Goal: Task Accomplishment & Management: Manage account settings

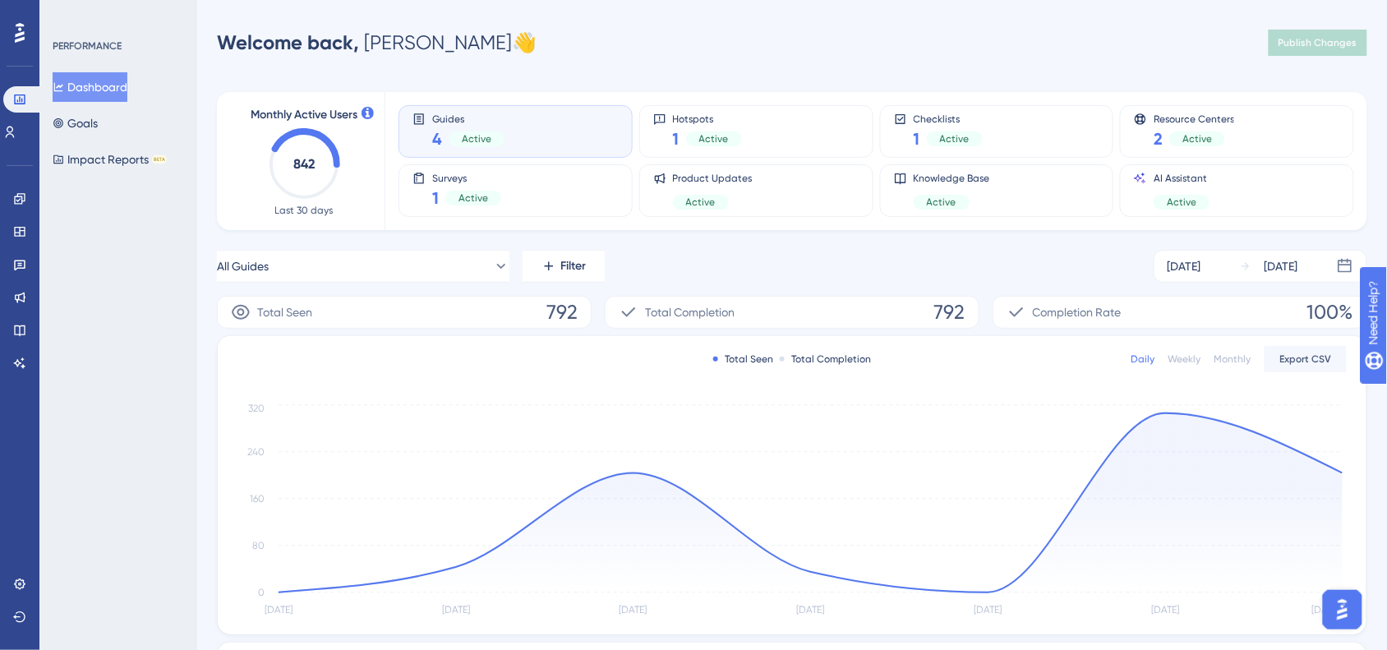
click at [426, 247] on div "Monthly Active Users 842 Last 30 days Guides 4 Active Hotspots 1 Active Checkli…" at bounding box center [792, 510] width 1151 height 877
click at [436, 253] on button "All Guides" at bounding box center [363, 266] width 293 height 33
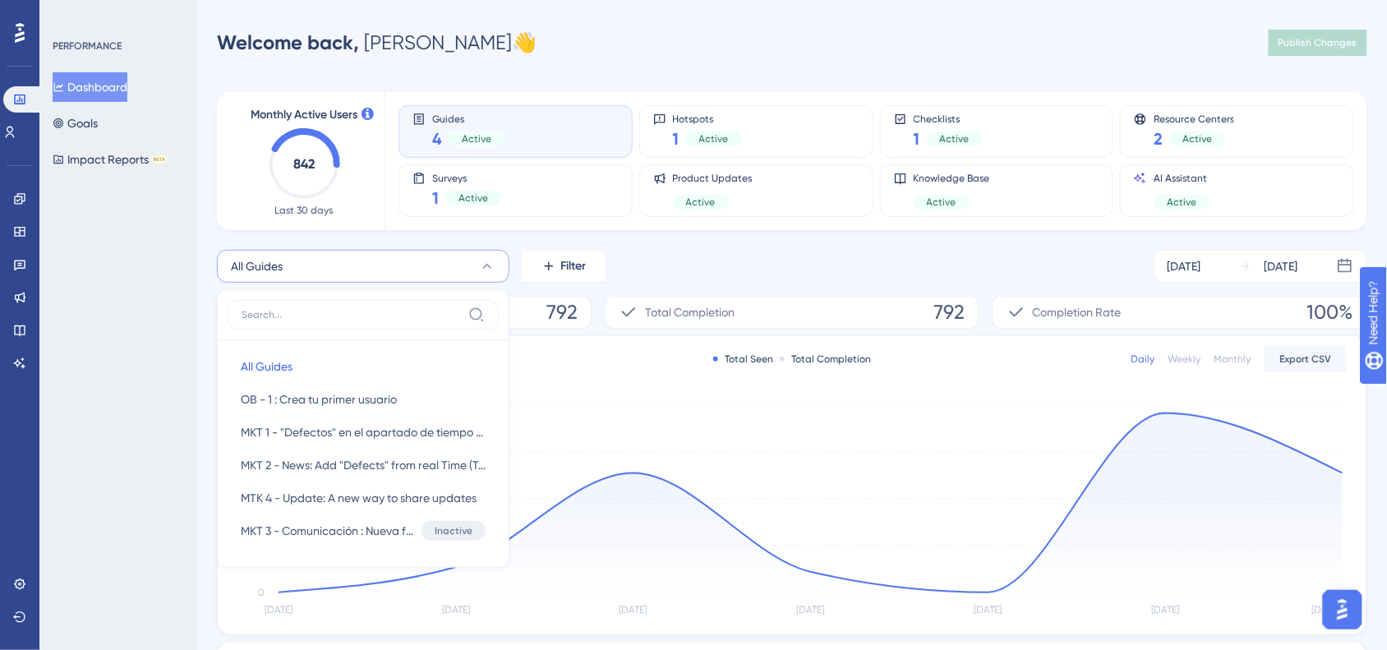
scroll to position [101, 0]
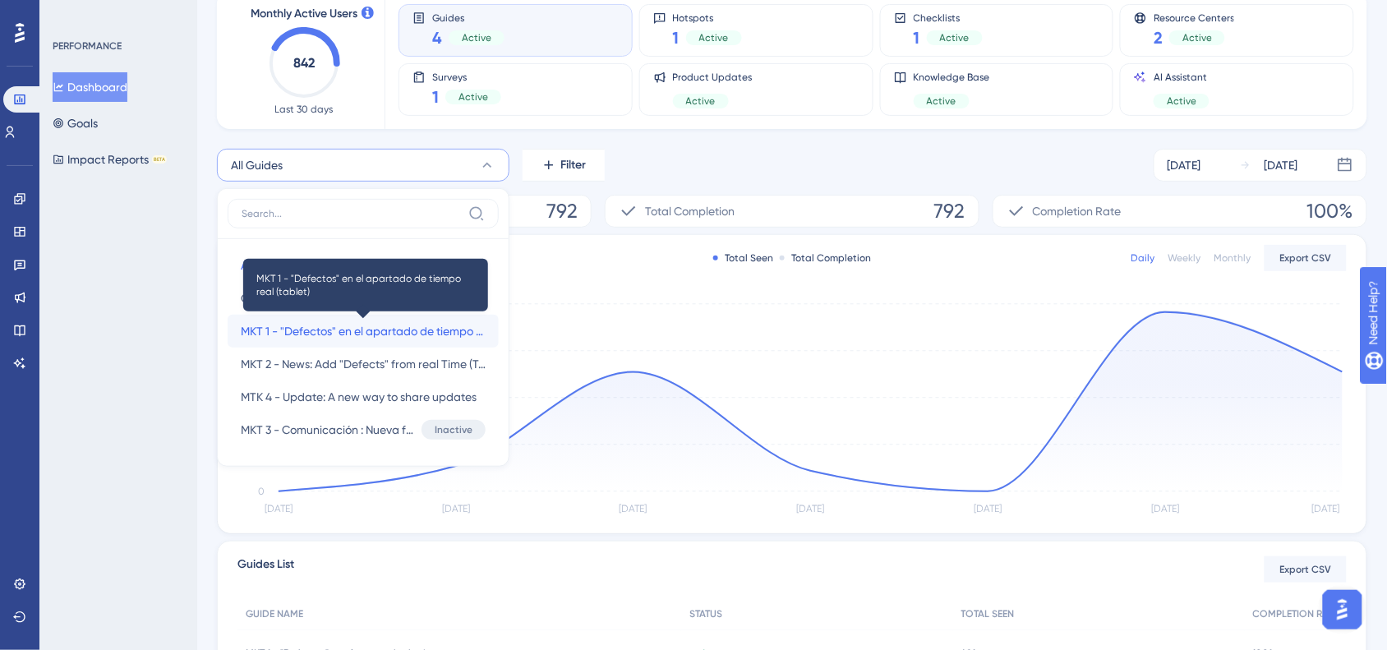
click at [426, 325] on span "MKT 1 - "Defectos" en el apartado de tiempo real (tablet)" at bounding box center [363, 331] width 245 height 20
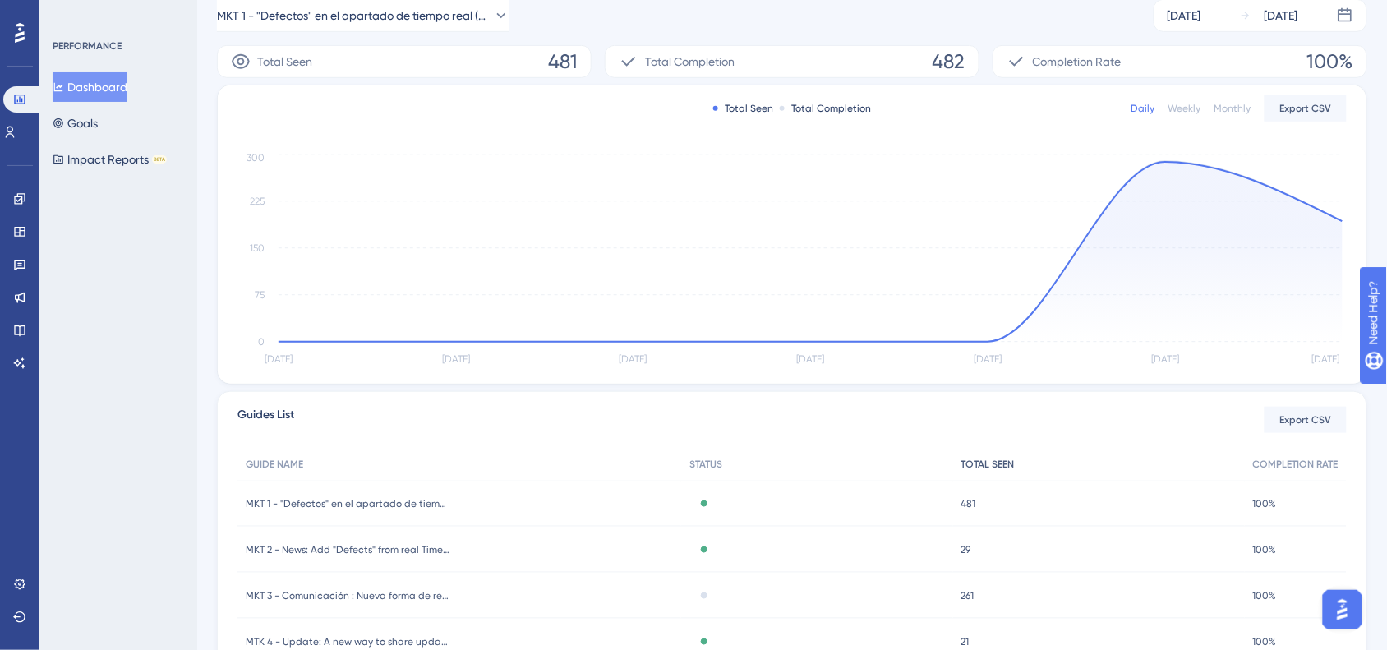
scroll to position [351, 0]
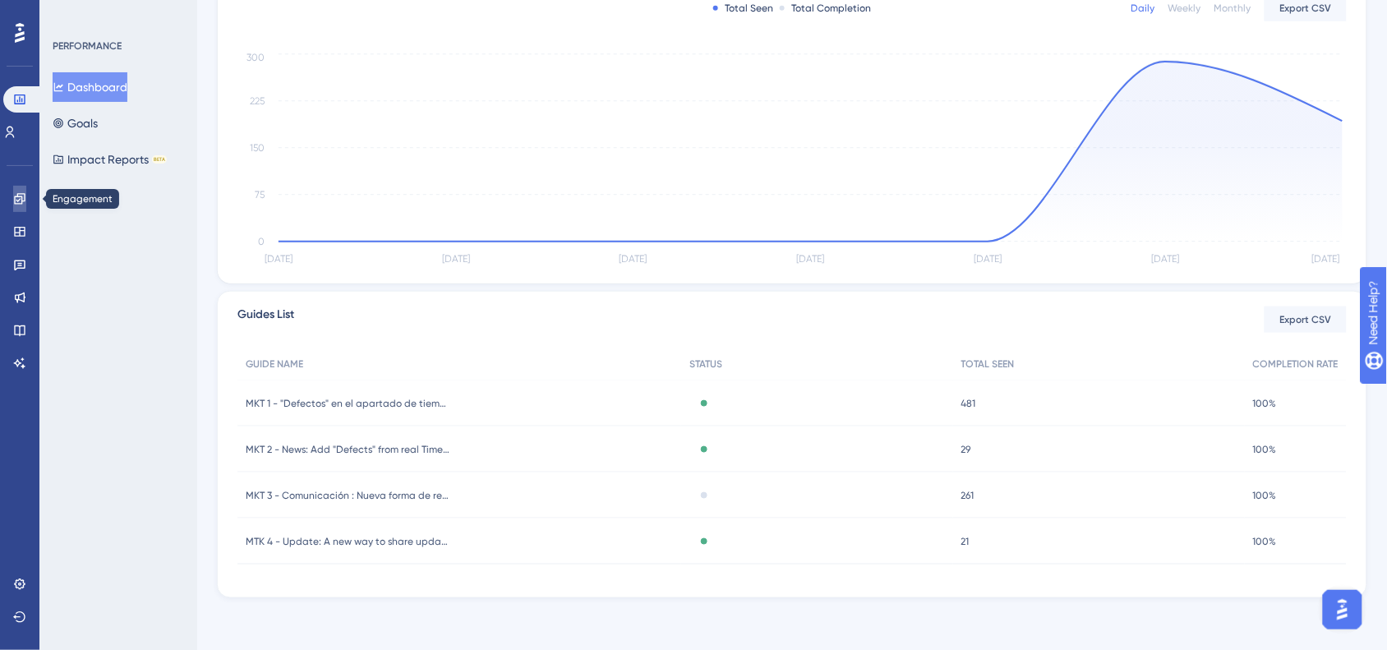
click at [21, 192] on icon at bounding box center [19, 198] width 13 height 13
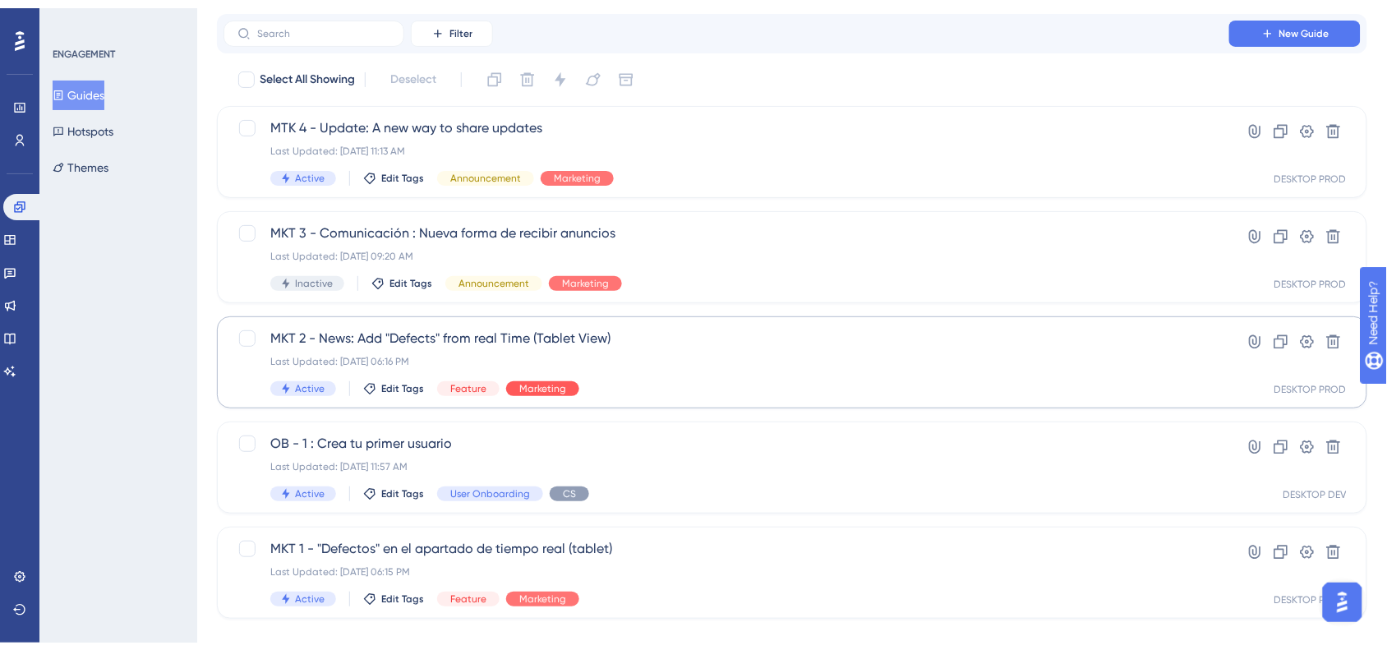
scroll to position [67, 0]
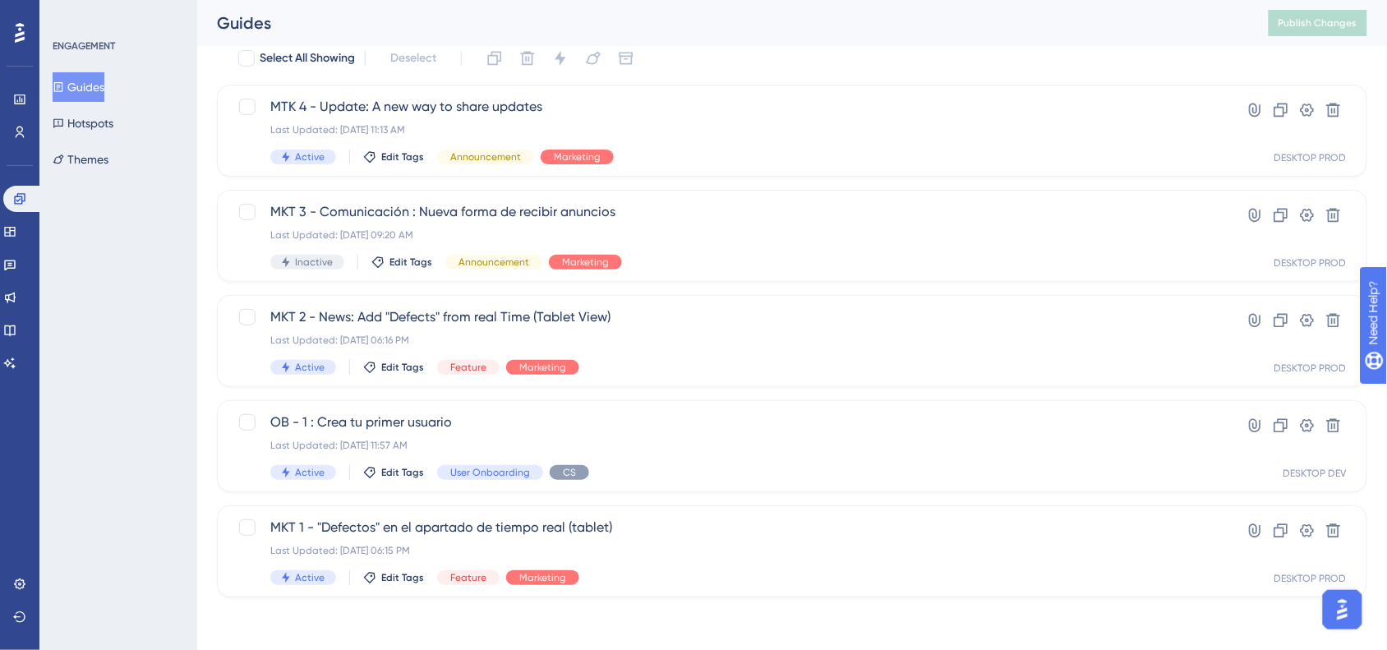
click at [1334, 593] on button "Open AI Assistant Launcher" at bounding box center [1341, 608] width 39 height 39
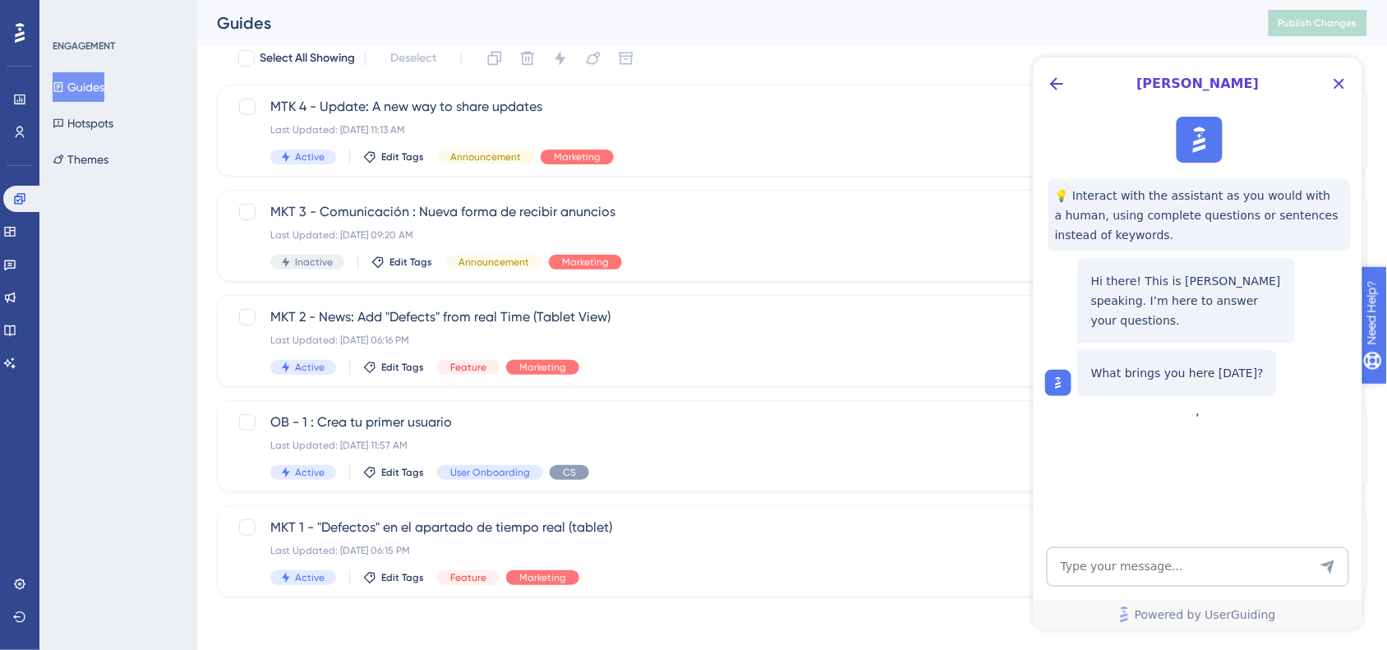
scroll to position [0, 0]
click at [1051, 70] on button "Back Button" at bounding box center [1056, 83] width 26 height 26
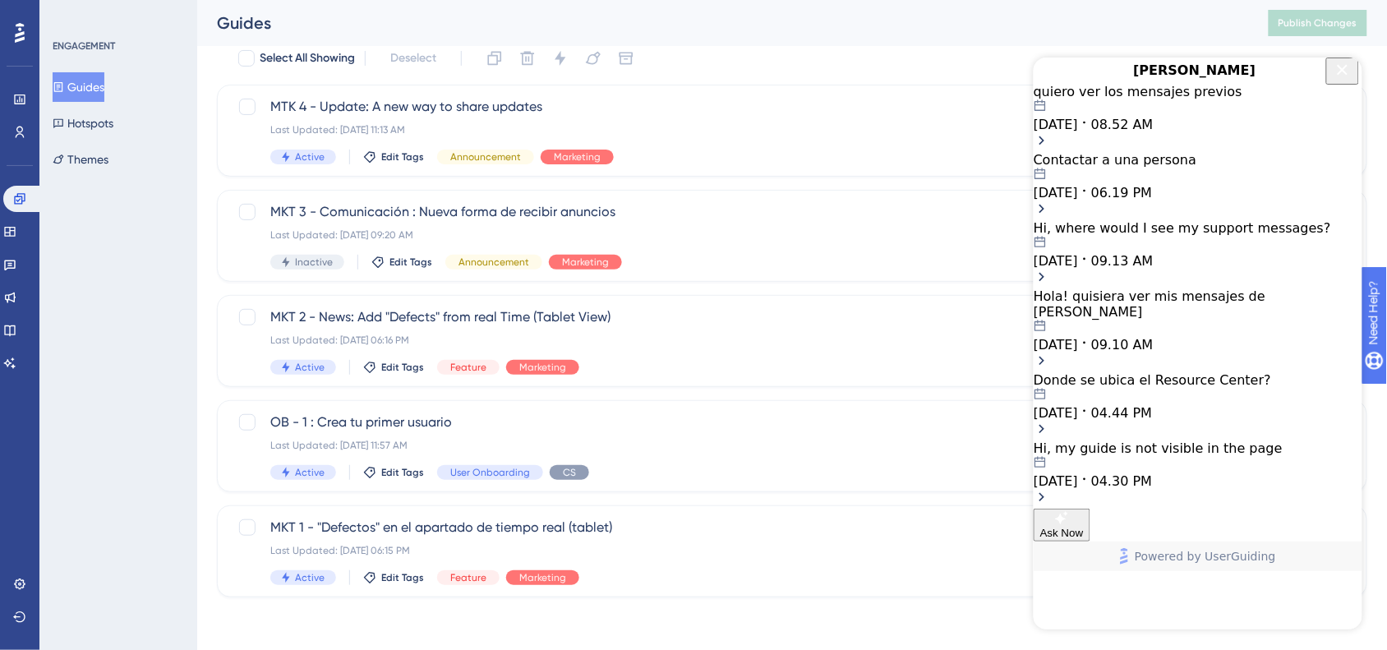
click at [1208, 99] on div "quiero ver los mensajes previos" at bounding box center [1197, 91] width 329 height 16
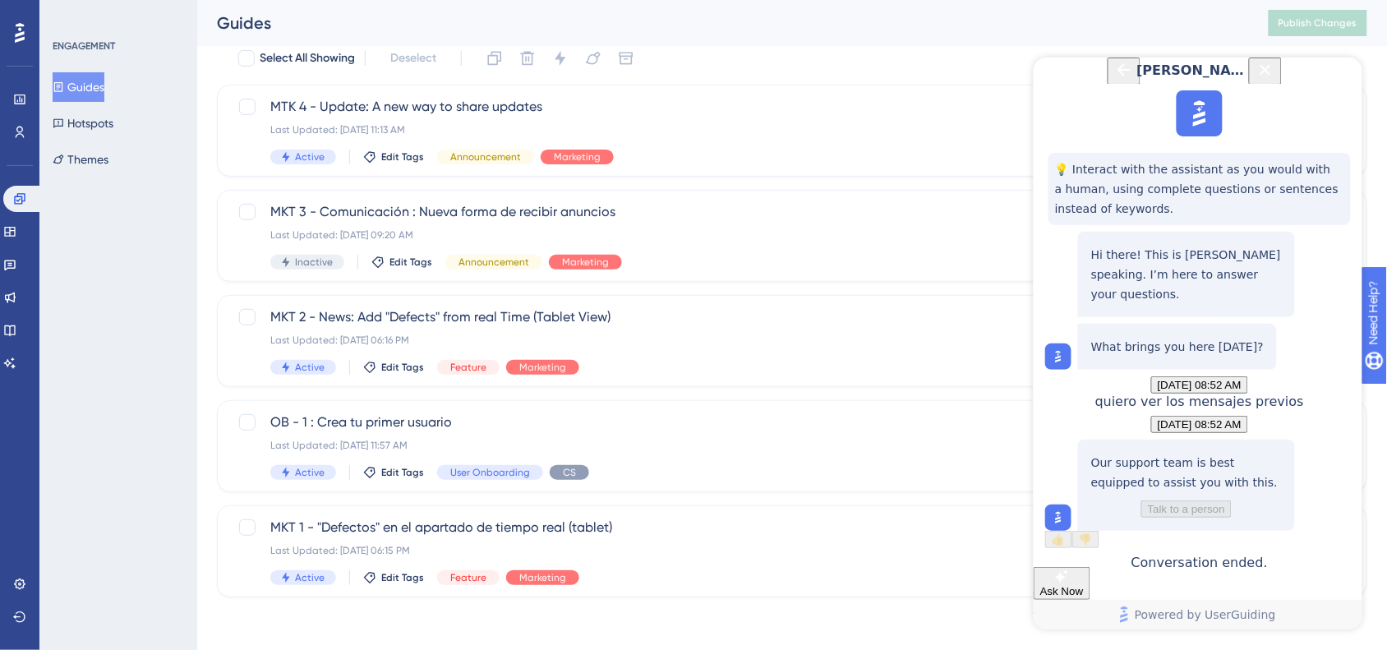
scroll to position [159, 0]
click at [1107, 84] on button "Back Button" at bounding box center [1123, 70] width 33 height 27
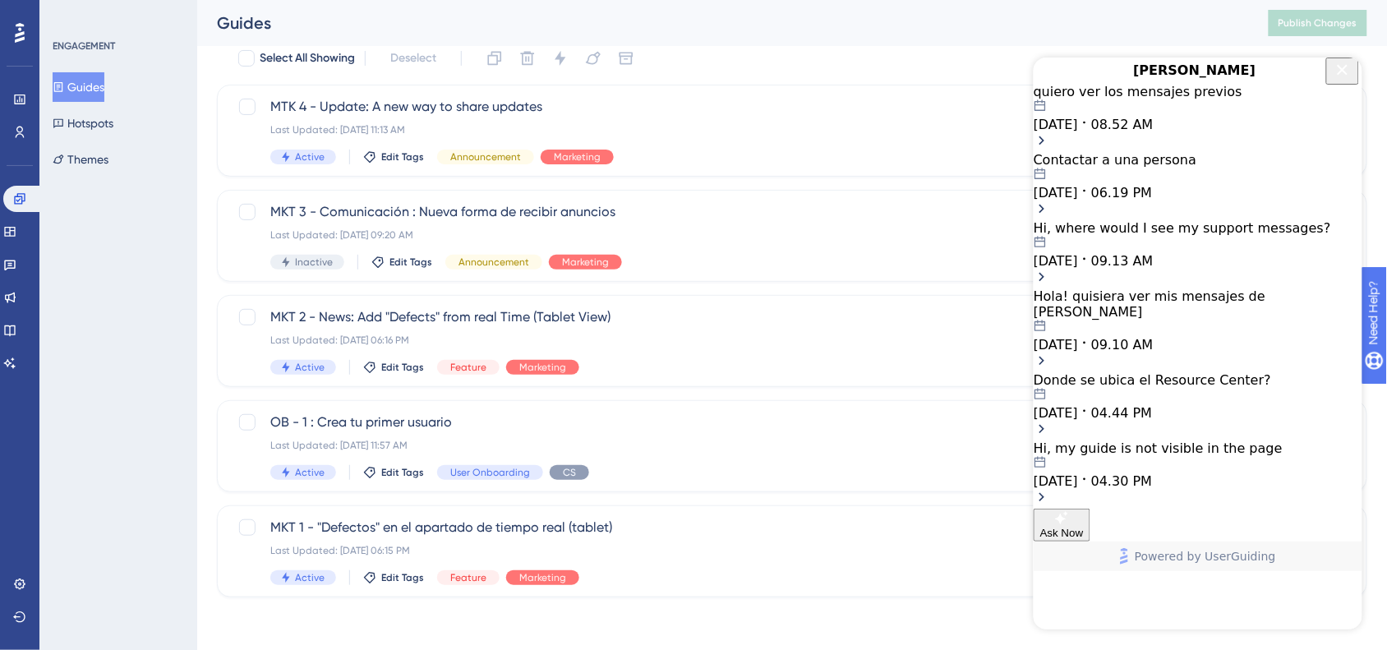
click at [1336, 79] on icon "Close Button" at bounding box center [1342, 69] width 20 height 20
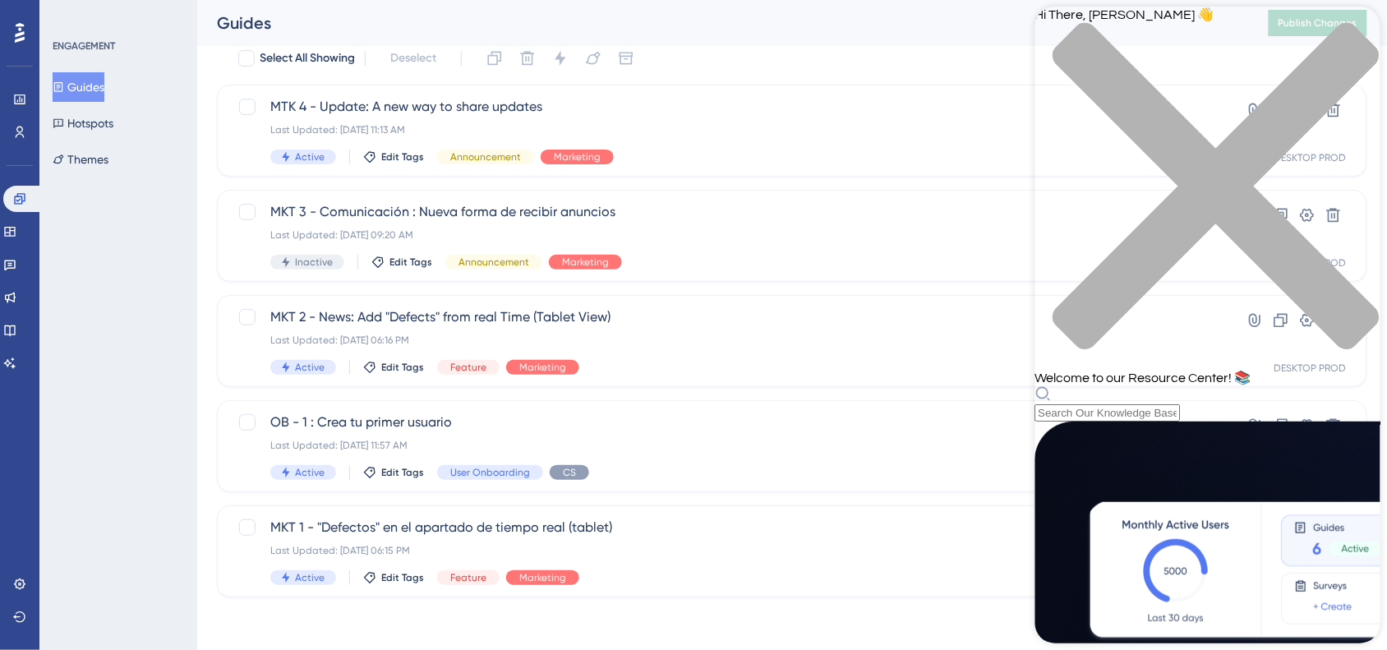
scroll to position [0, 0]
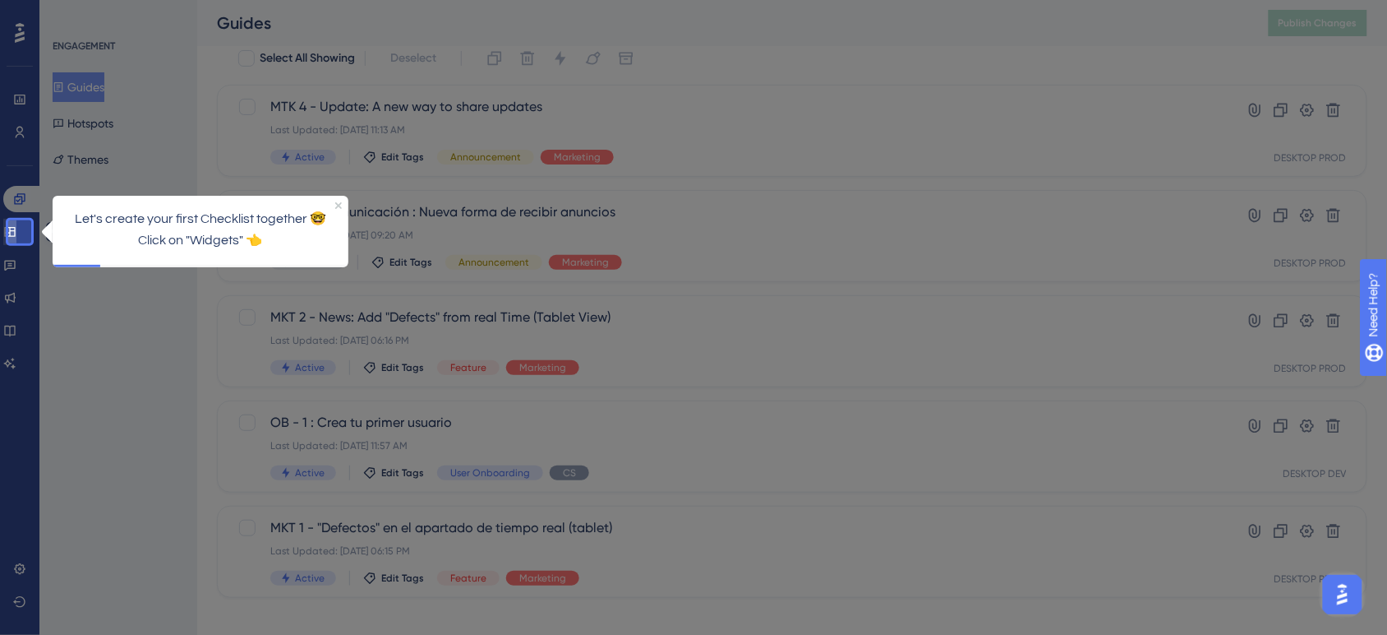
click at [15, 227] on icon at bounding box center [9, 232] width 11 height 10
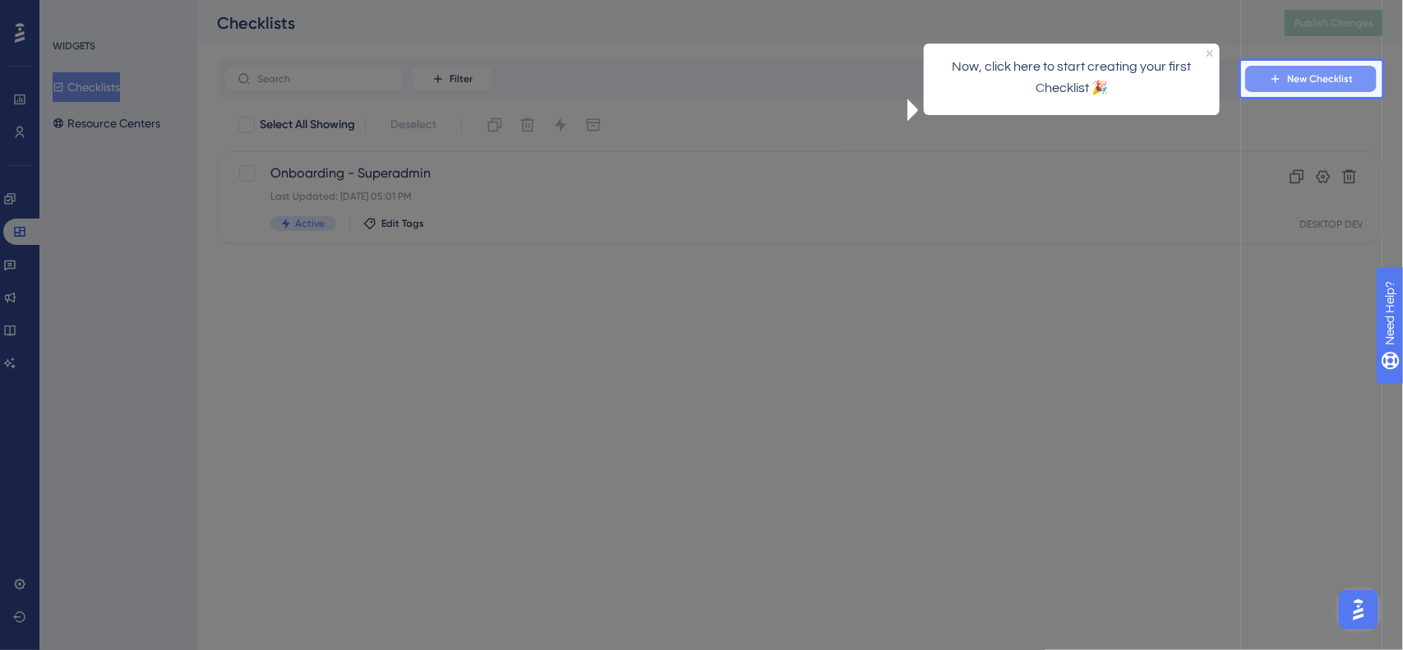
click at [1337, 79] on span "New Checklist" at bounding box center [1320, 78] width 66 height 13
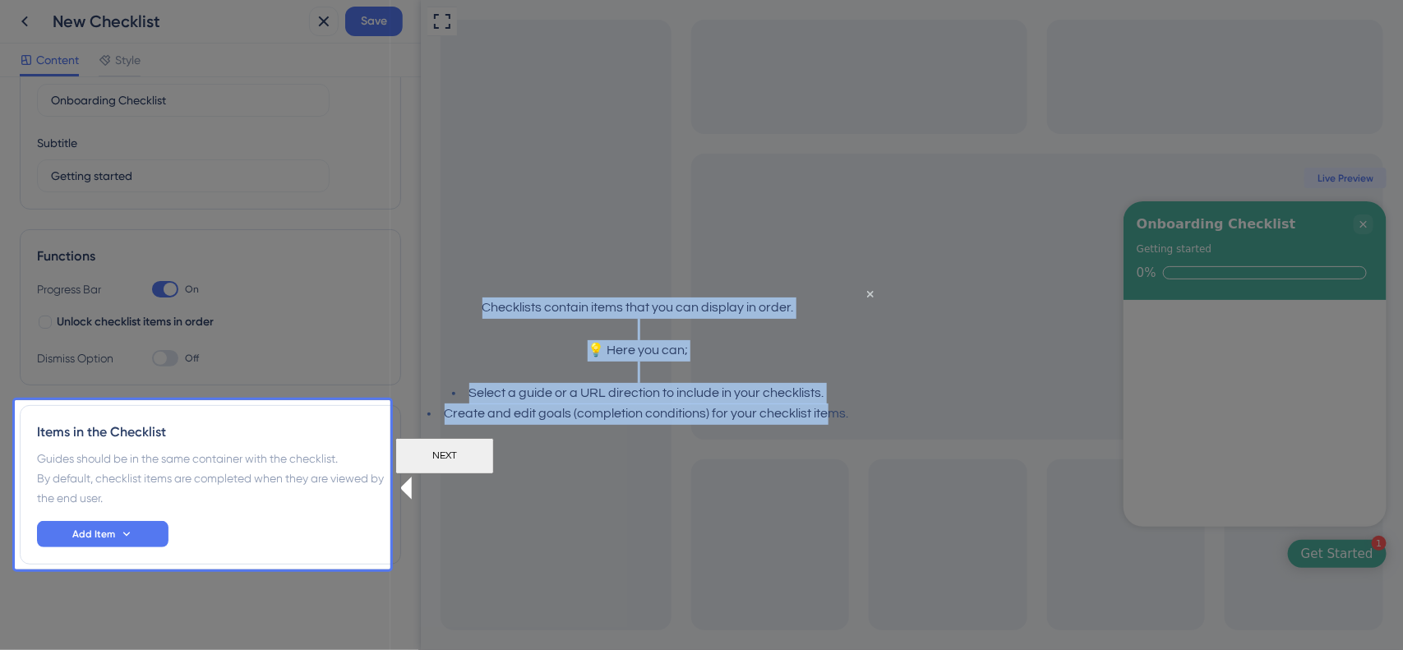
drag, startPoint x: 482, startPoint y: 320, endPoint x: 827, endPoint y: 439, distance: 365.2
click at [827, 424] on div "Checklists contain items that you can display in order. 💡 Here you can; Select …" at bounding box center [637, 360] width 459 height 127
click at [804, 424] on li "Create and edit goals (completion conditions) for your checklist items." at bounding box center [637, 413] width 459 height 21
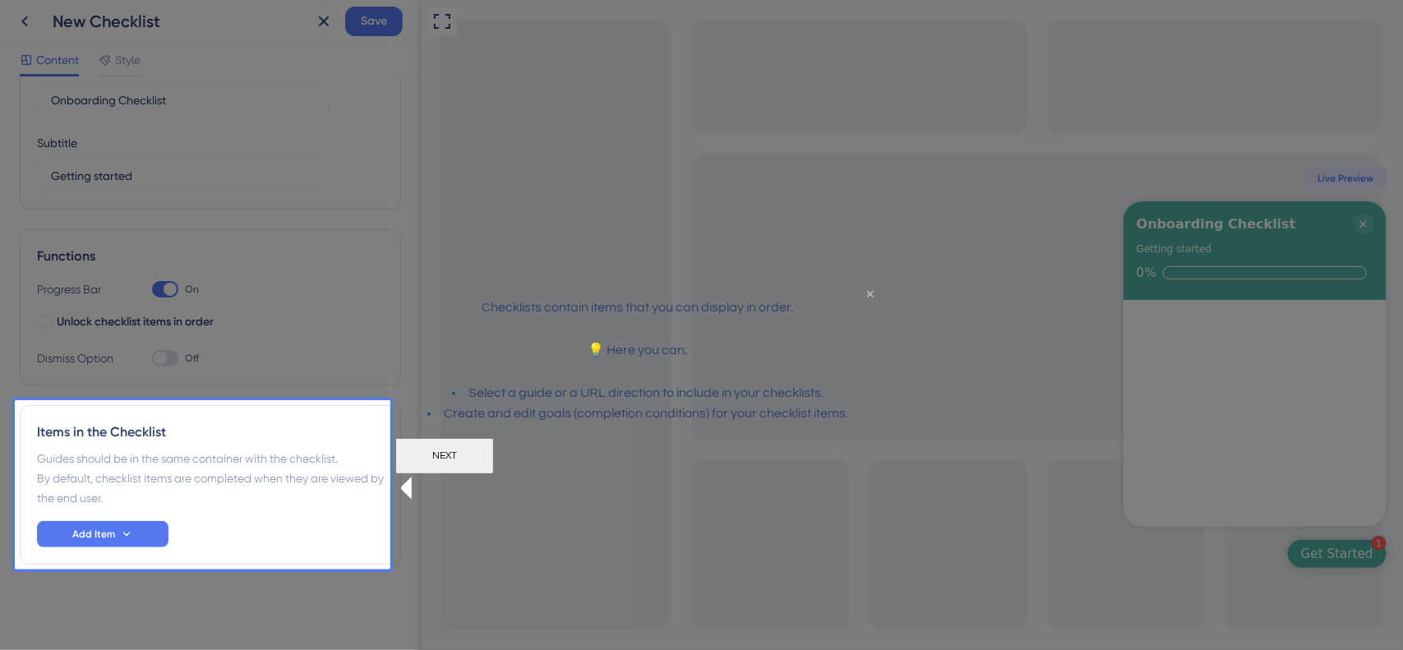
drag, startPoint x: 853, startPoint y: 307, endPoint x: 701, endPoint y: 424, distance: 191.7
click at [867, 297] on icon "Close Preview" at bounding box center [870, 293] width 7 height 7
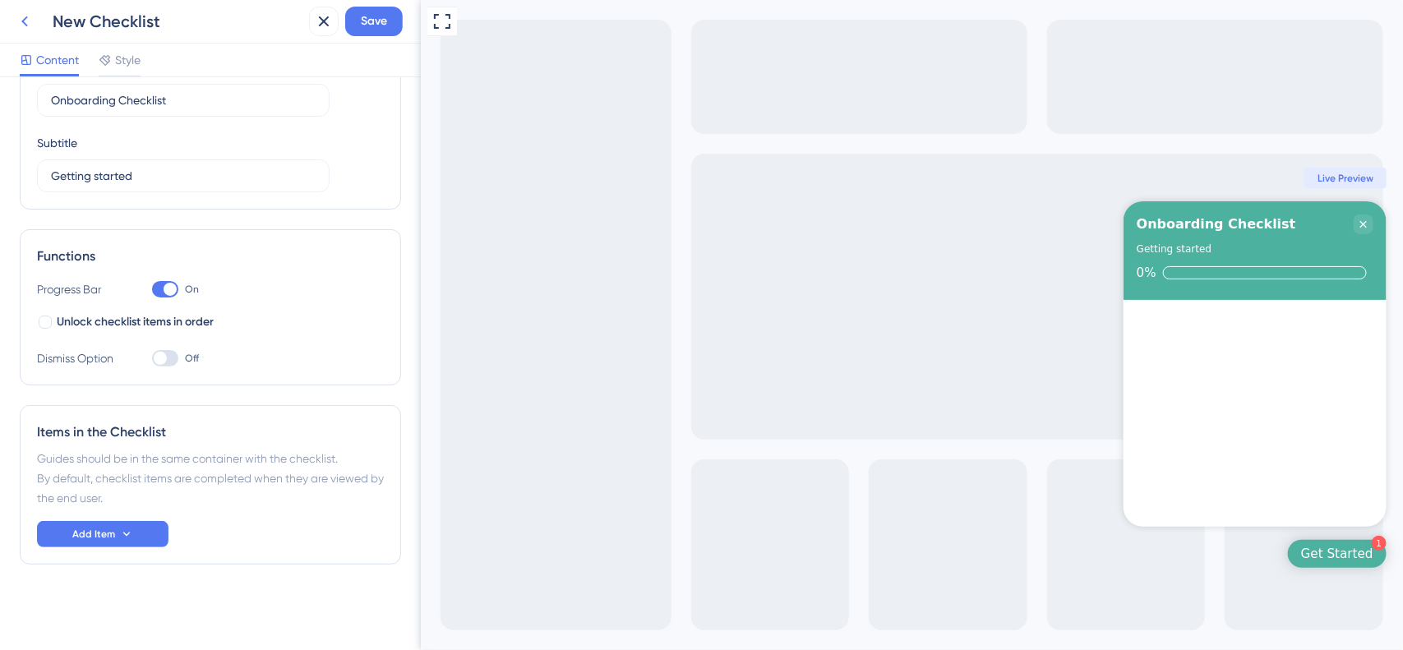
click at [25, 26] on icon at bounding box center [25, 22] width 20 height 20
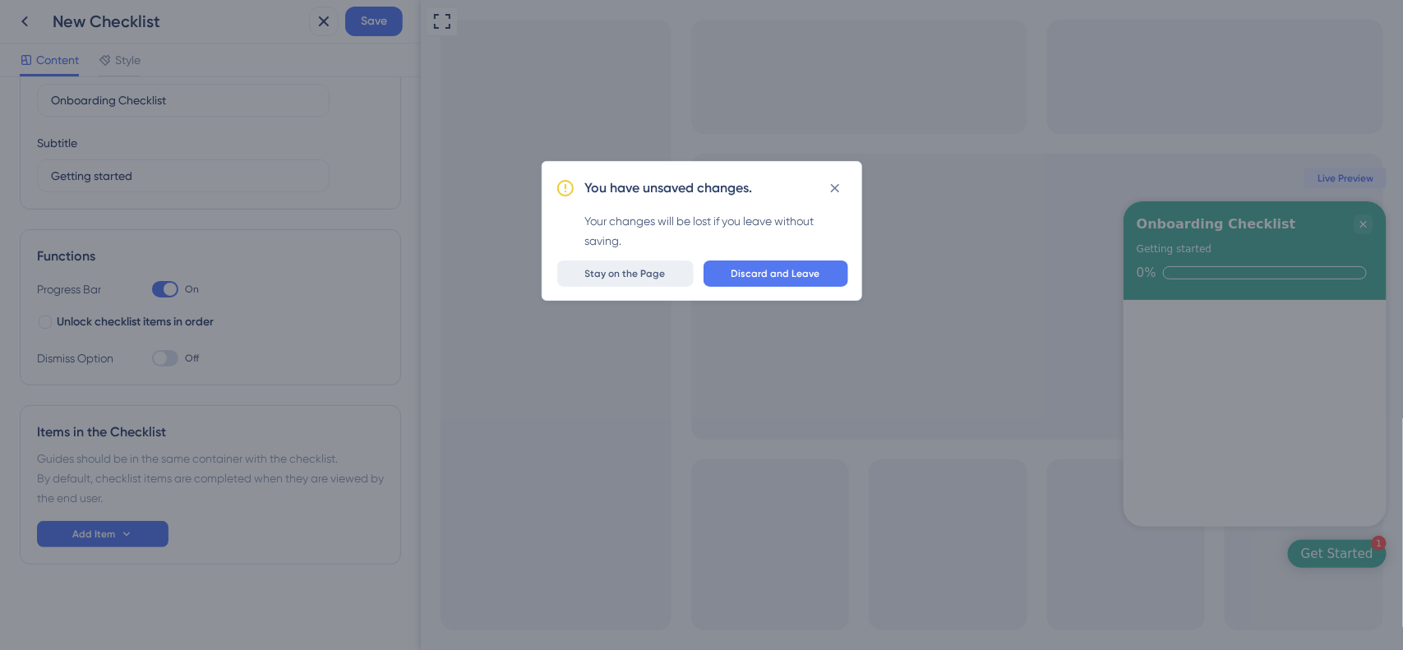
click at [666, 270] on span "Stay on the Page" at bounding box center [625, 273] width 81 height 13
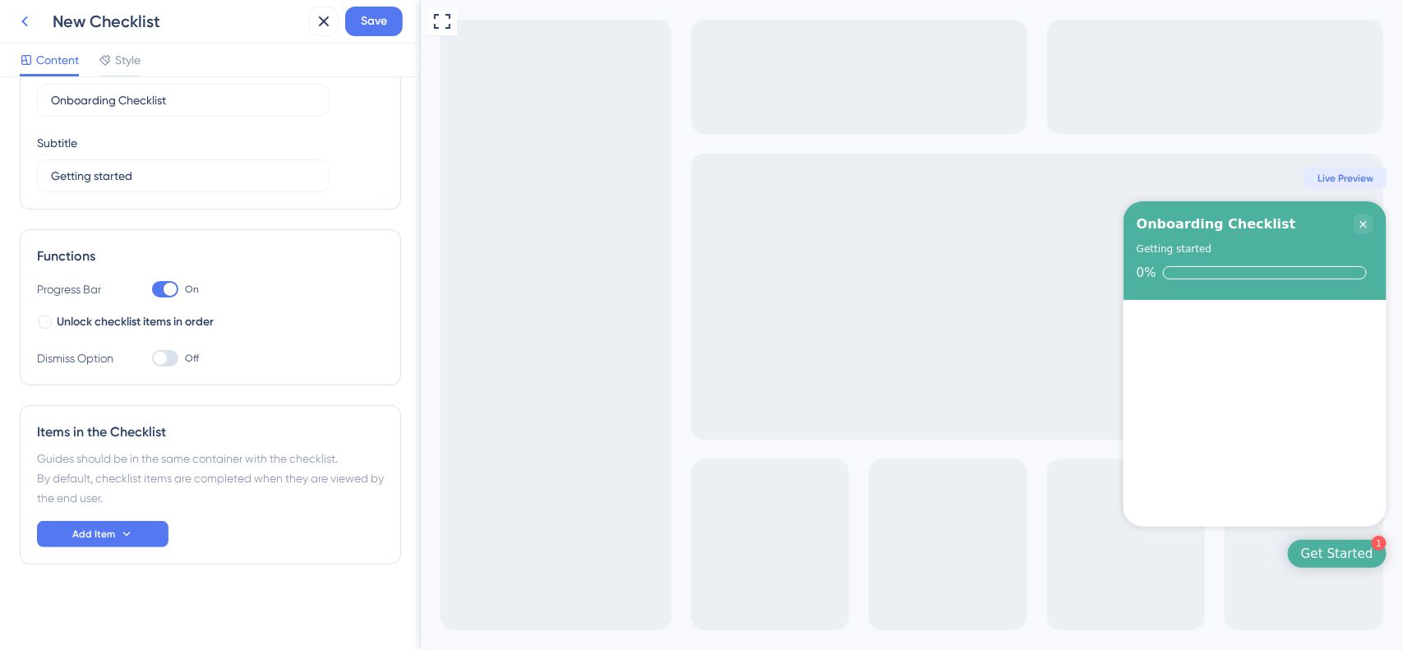
click at [25, 19] on icon at bounding box center [25, 22] width 20 height 20
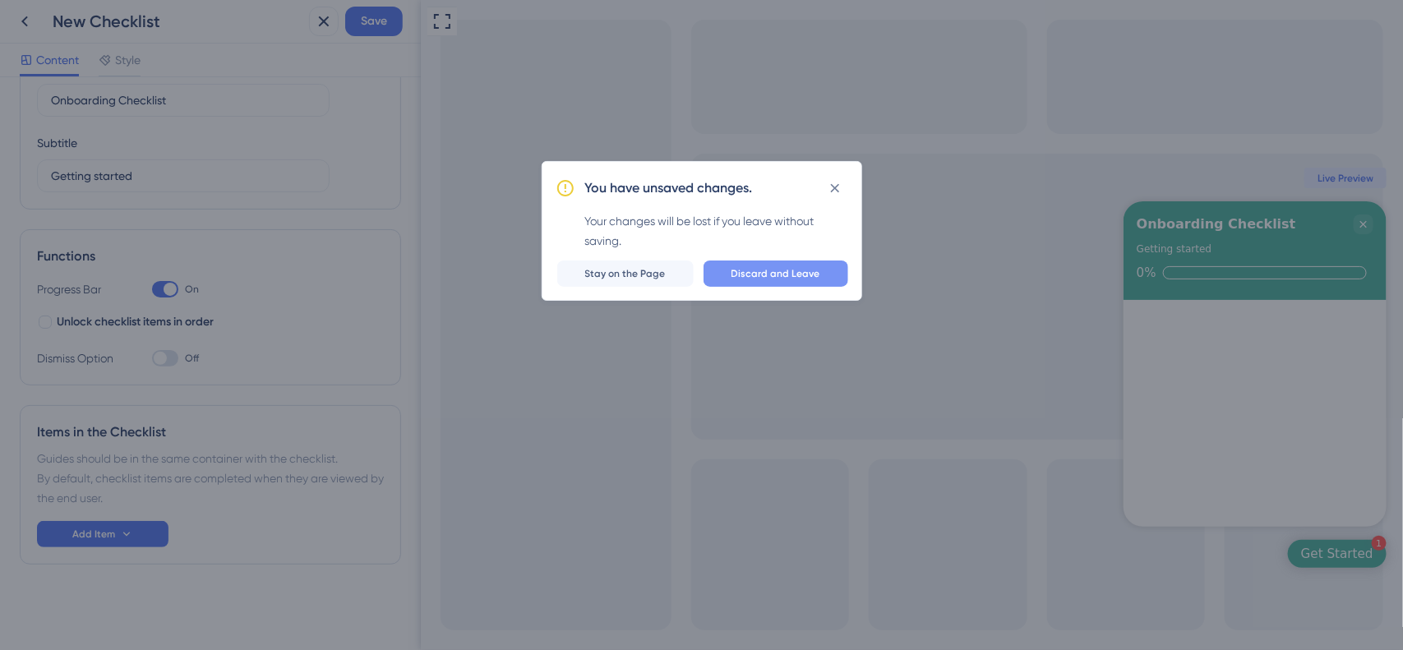
click at [740, 263] on button "Discard and Leave" at bounding box center [776, 274] width 145 height 26
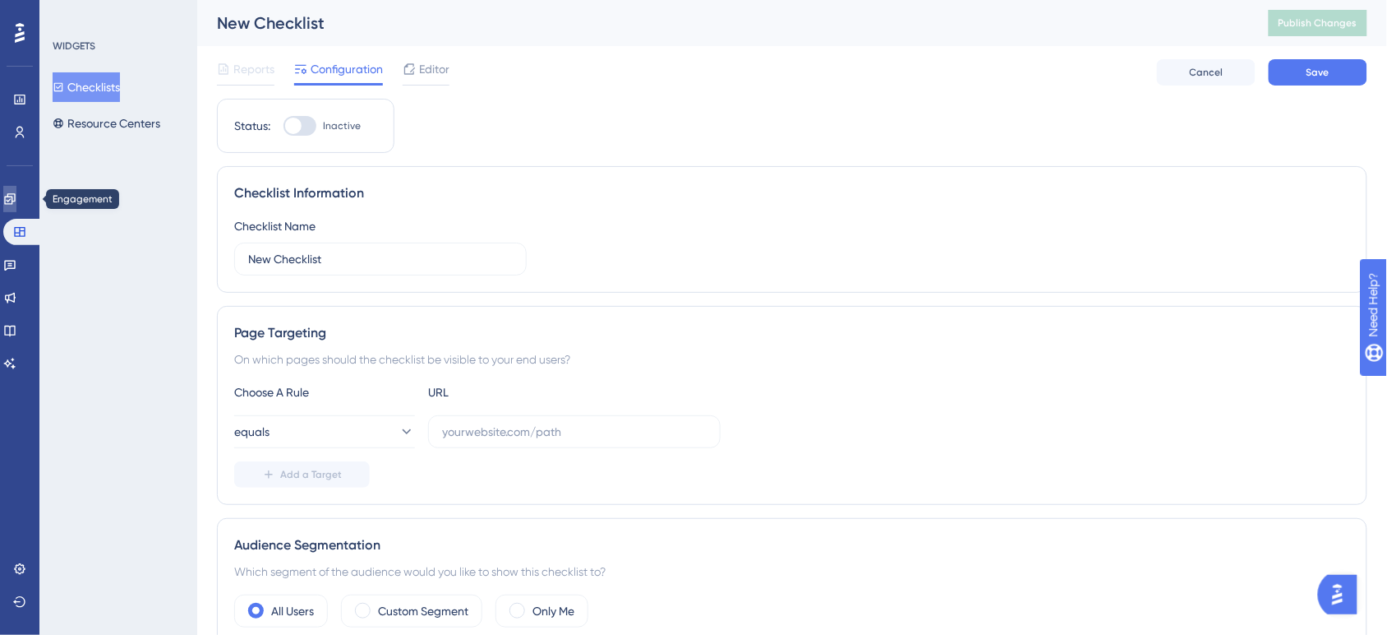
click at [16, 195] on icon at bounding box center [9, 198] width 13 height 13
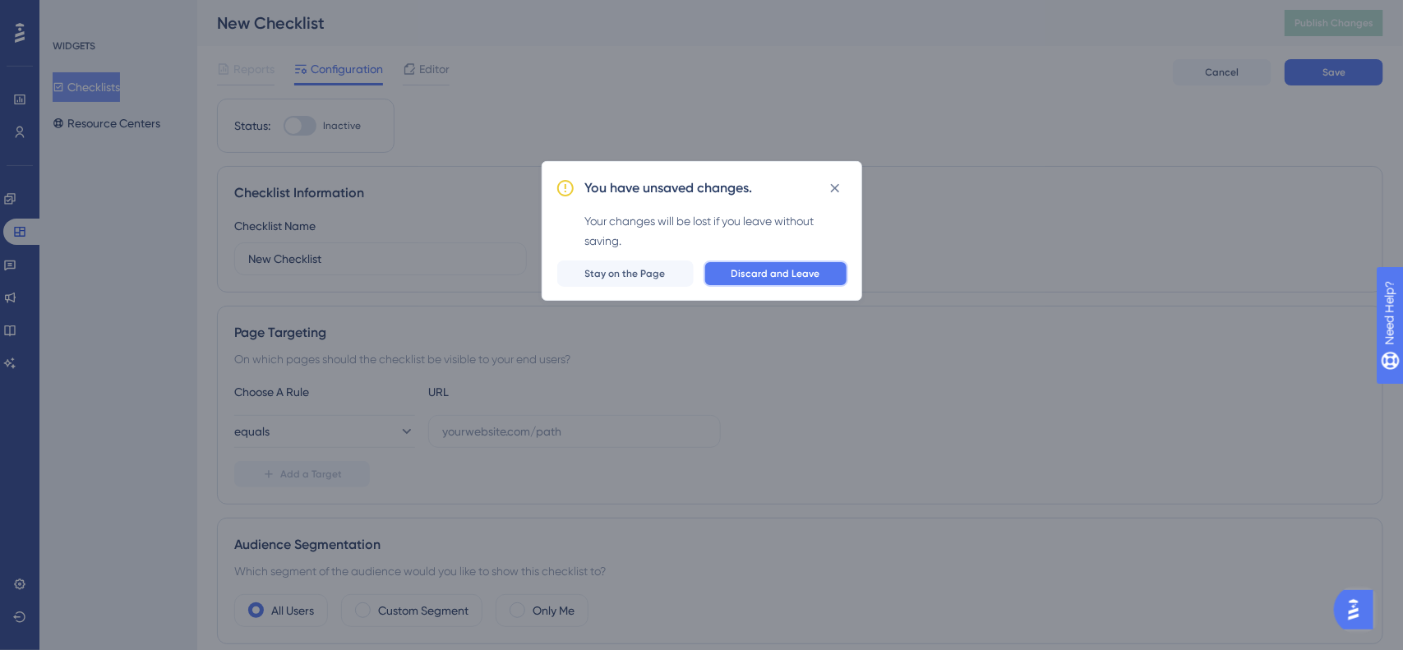
click at [795, 269] on span "Discard and Leave" at bounding box center [775, 273] width 89 height 13
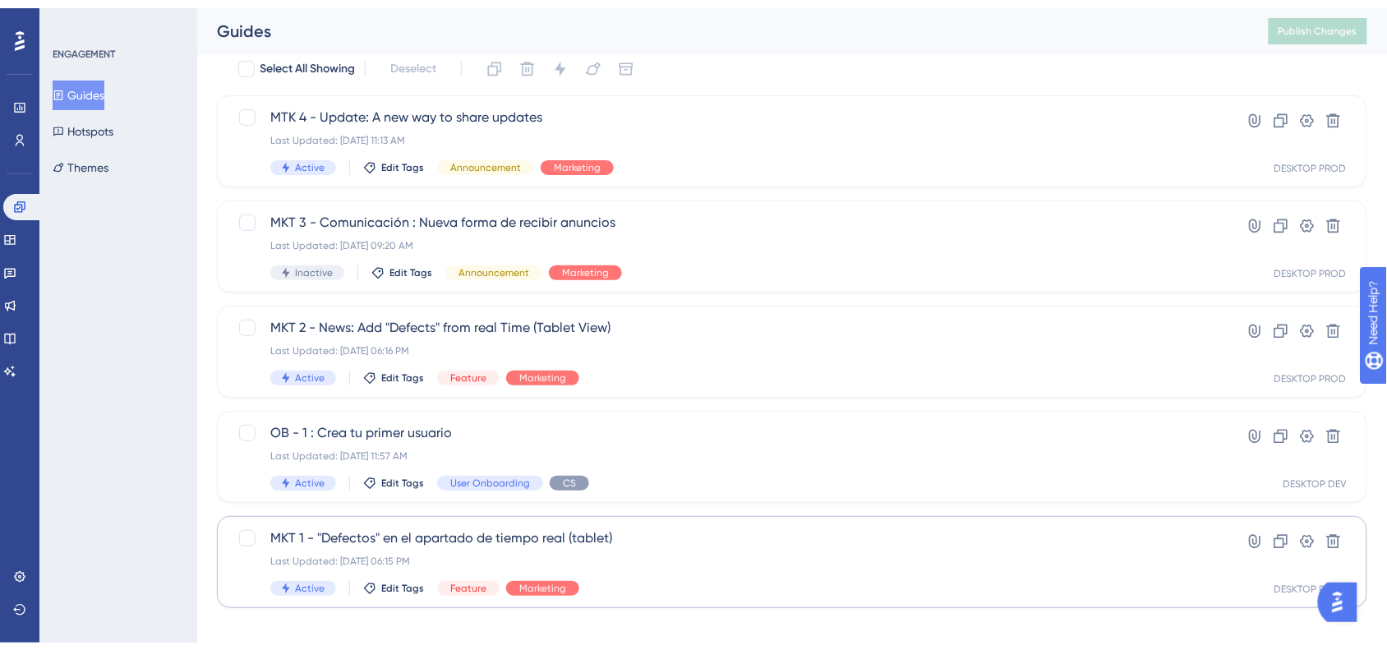
scroll to position [67, 0]
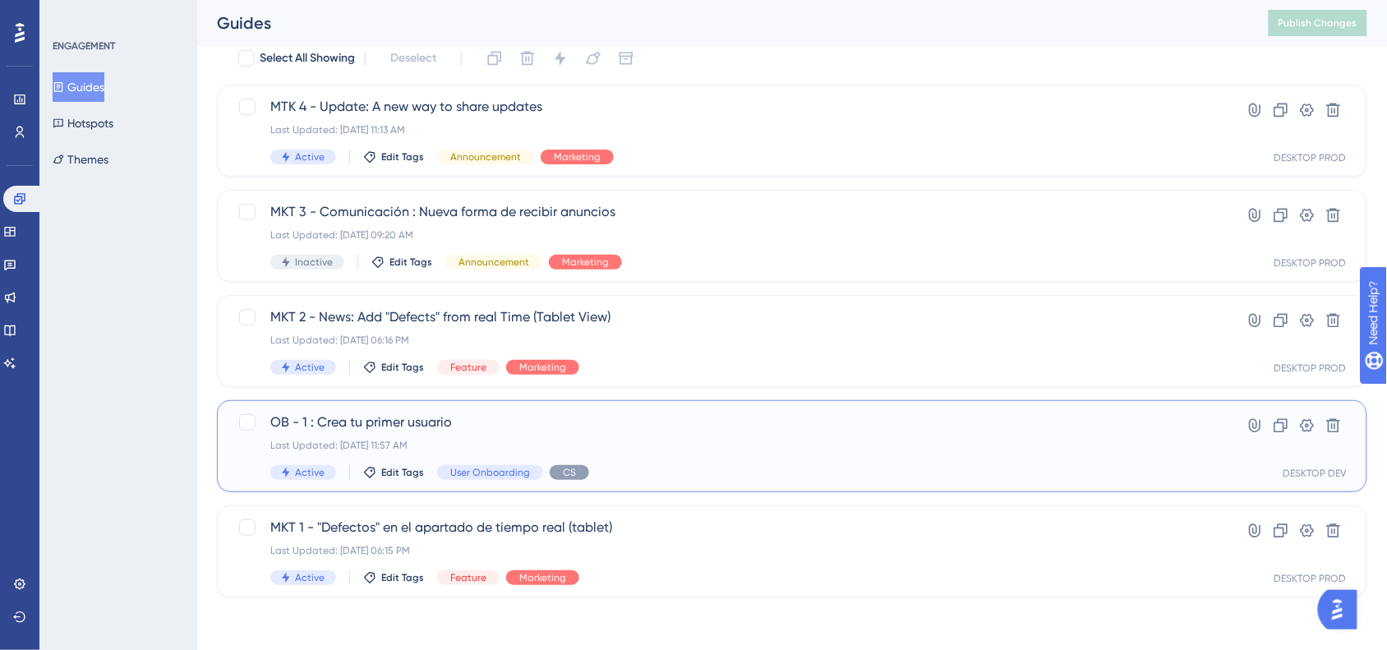
click at [867, 457] on div "OB - 1 : Crea tu primer usuario Last Updated: Sep 25 2025, 11:57 AM Active Edit…" at bounding box center [726, 446] width 912 height 67
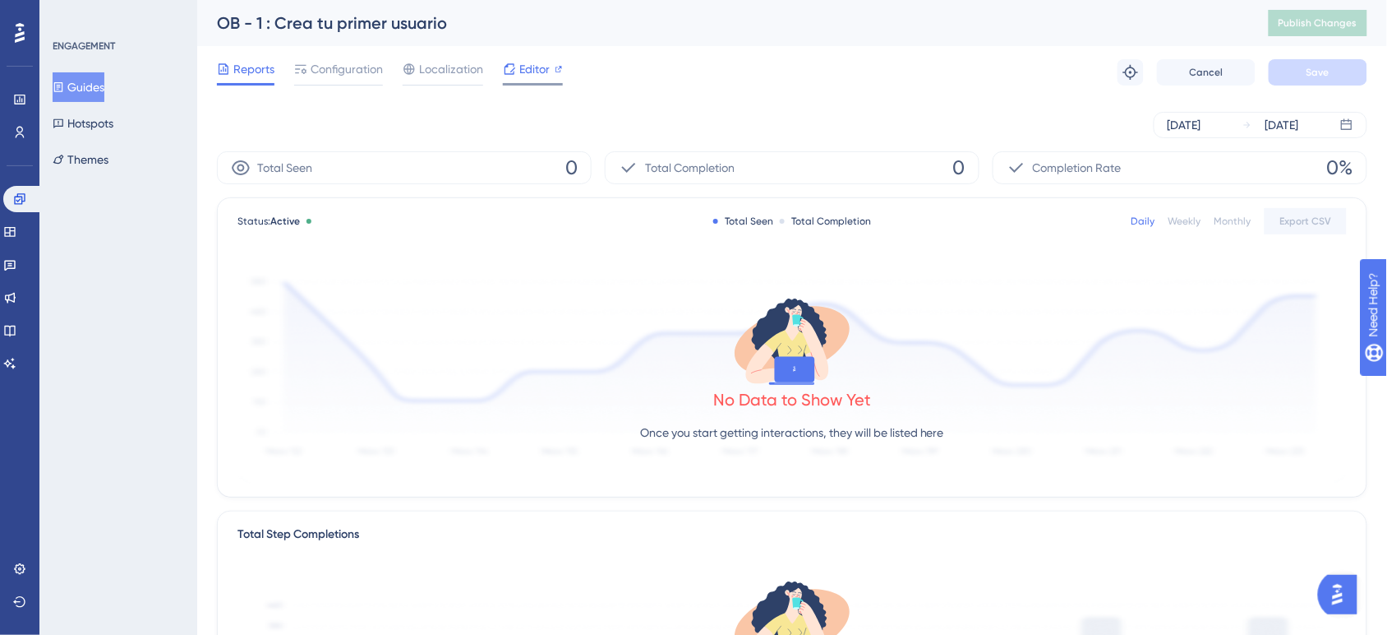
click at [516, 68] on div "Editor" at bounding box center [533, 69] width 60 height 20
click at [104, 85] on button "Guides" at bounding box center [79, 87] width 52 height 30
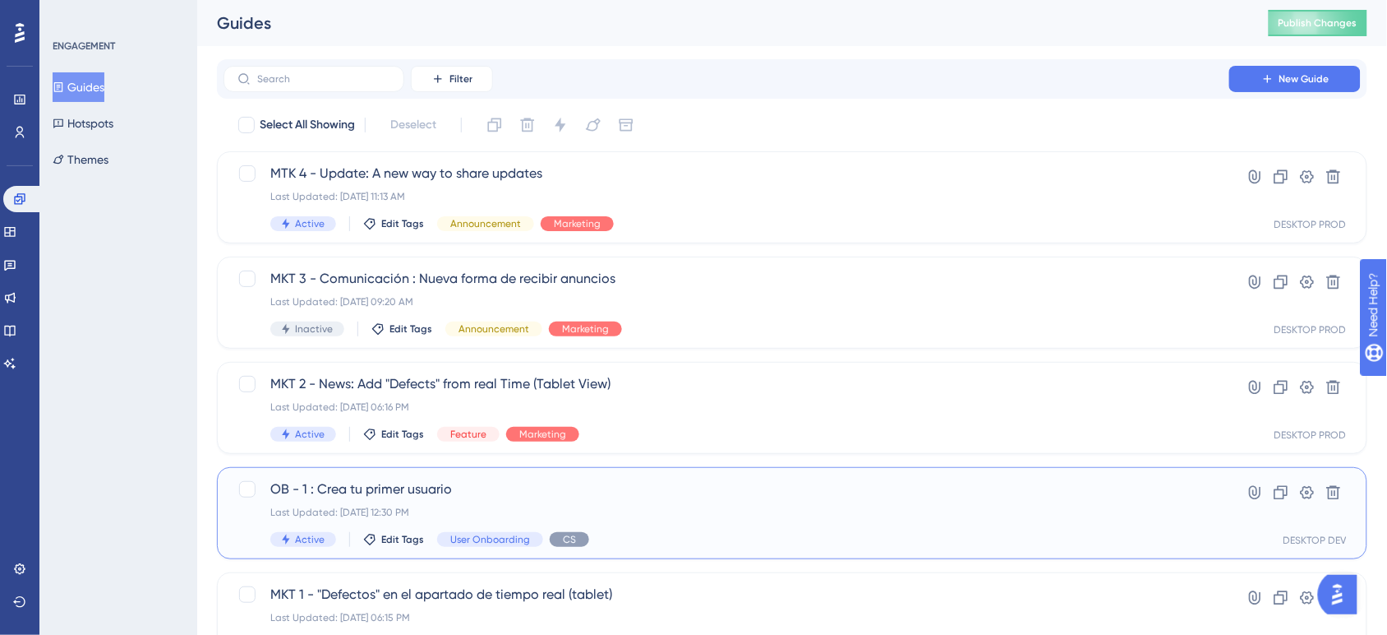
drag, startPoint x: 485, startPoint y: 477, endPoint x: 277, endPoint y: 474, distance: 208.0
click at [277, 474] on div "OB - 1 : Crea tu primer usuario Last Updated: Sep 30 2025, 12:30 PM Active Edit…" at bounding box center [792, 513] width 1151 height 92
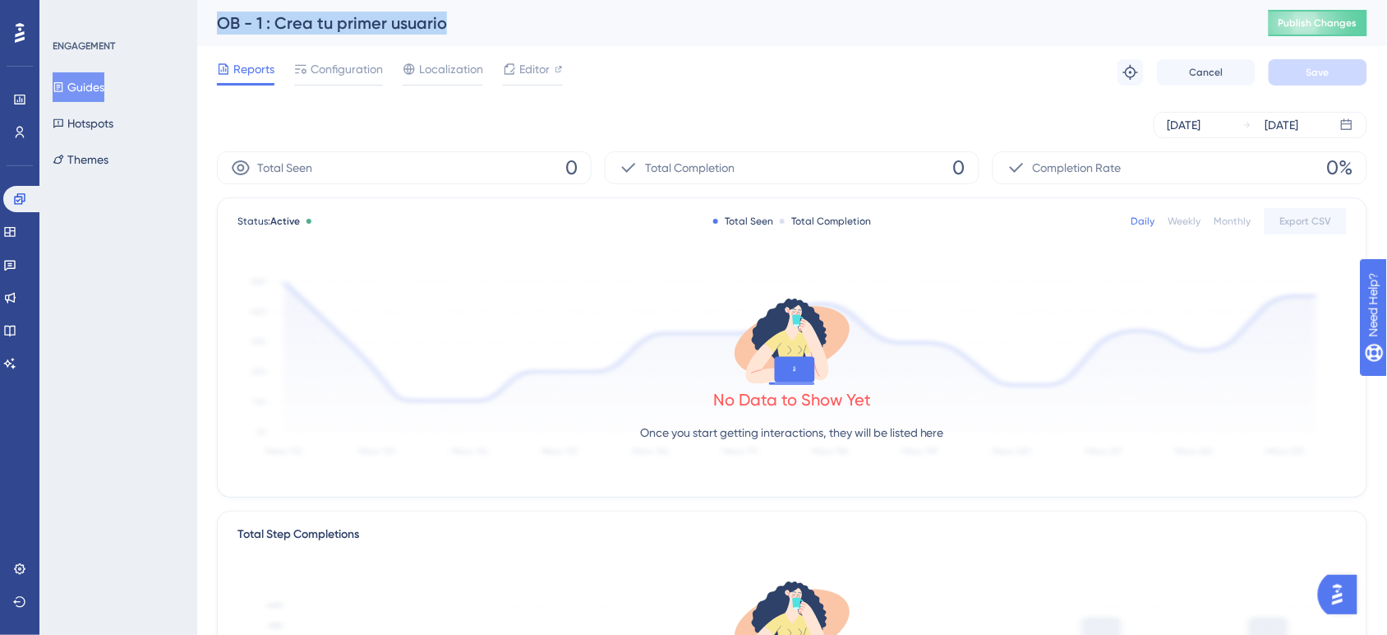
drag, startPoint x: 220, startPoint y: 21, endPoint x: 487, endPoint y: 6, distance: 267.5
click at [487, 6] on div "OB - 1 : Crea tu primer usuario Publish Changes" at bounding box center [792, 23] width 1190 height 46
copy div "OB - 1 : Crea tu primer usuario"
click at [99, 86] on button "Guides" at bounding box center [79, 87] width 52 height 30
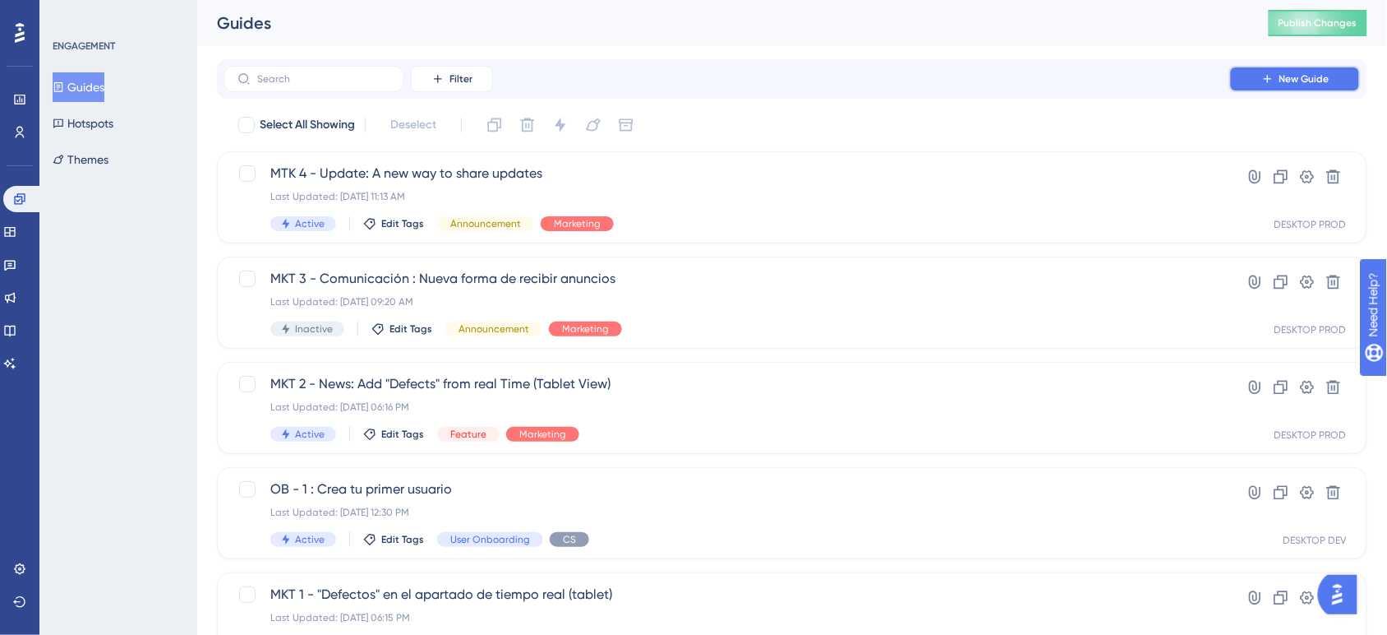
click at [1288, 83] on span "New Guide" at bounding box center [1305, 78] width 50 height 13
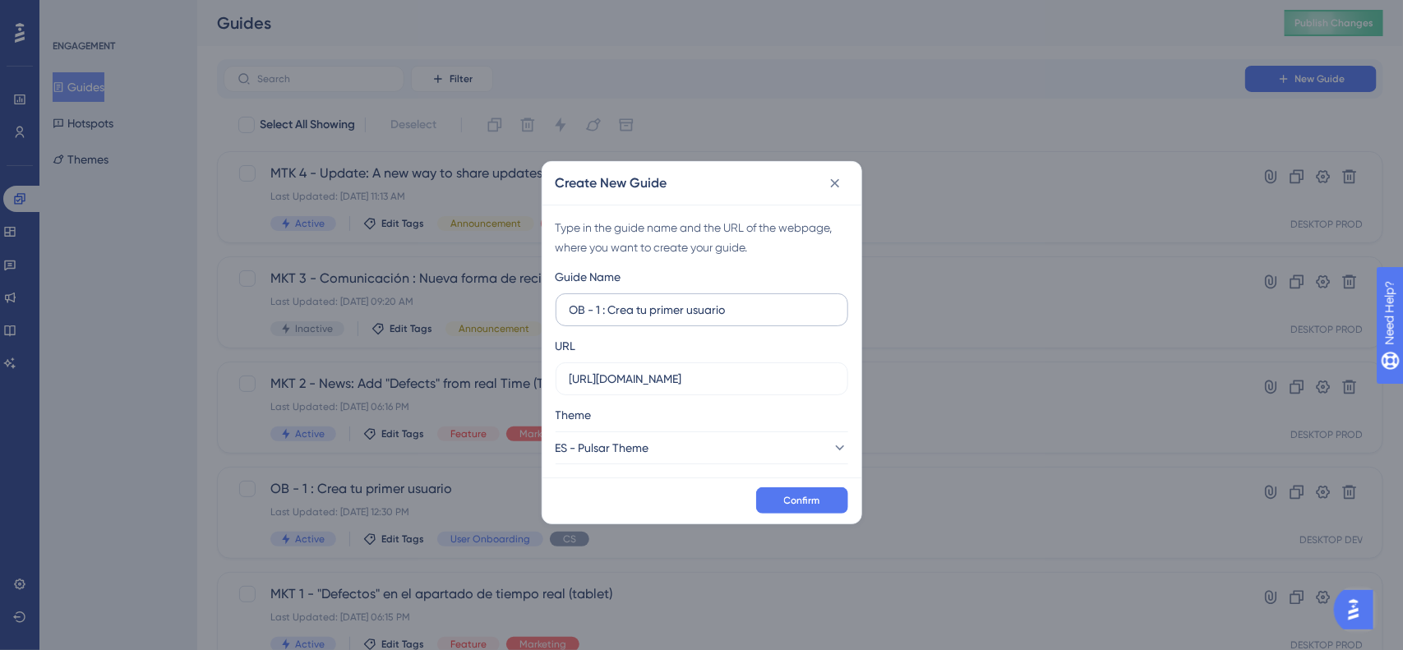
click at [602, 315] on input "OB - 1 : Crea tu primer usuario" at bounding box center [702, 310] width 265 height 18
drag, startPoint x: 737, startPoint y: 319, endPoint x: 617, endPoint y: 313, distance: 120.1
click at [617, 313] on label "OB - 2 : Crea tu primer usuario" at bounding box center [702, 309] width 293 height 33
click at [617, 313] on input "OB - 2 : Crea tu primer usuario" at bounding box center [702, 310] width 265 height 18
drag, startPoint x: 612, startPoint y: 309, endPoint x: 742, endPoint y: 323, distance: 130.6
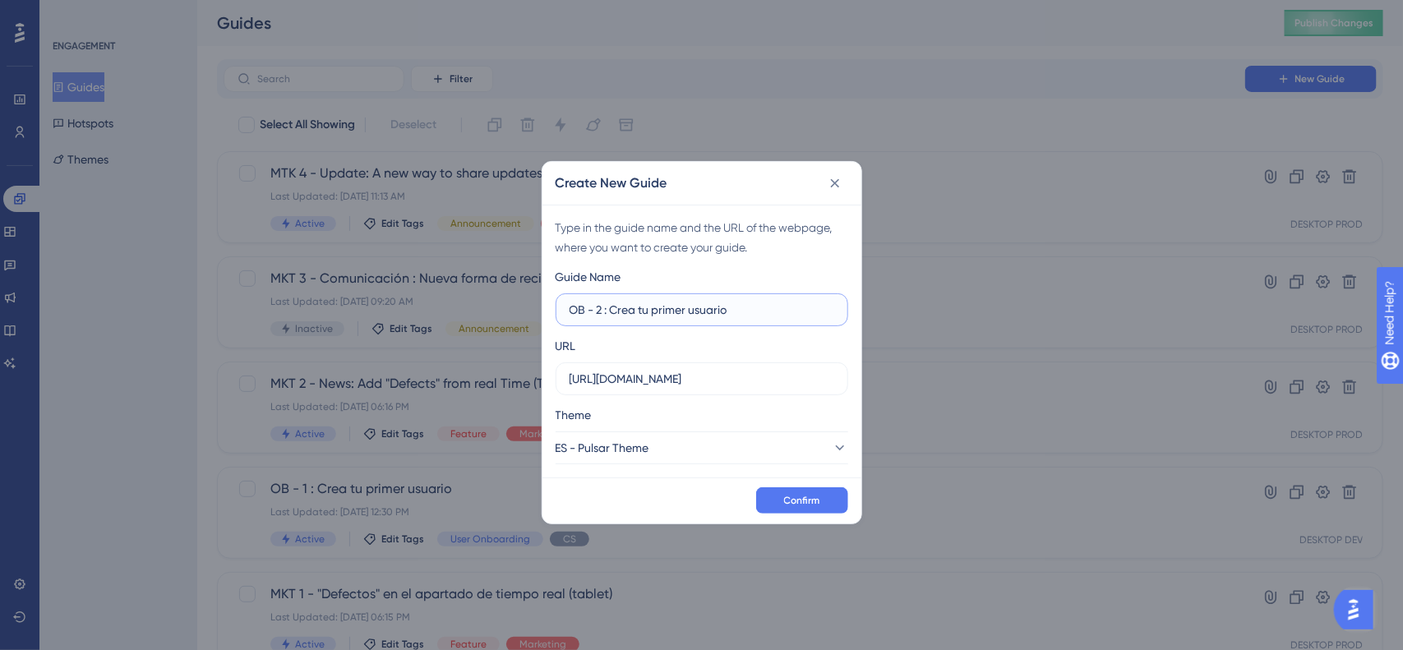
click at [742, 323] on label "OB - 2 : Crea tu primer usuario" at bounding box center [702, 309] width 293 height 33
type input "OB - 2 : Administra usuarios"
click at [828, 500] on button "Confirm" at bounding box center [802, 500] width 92 height 26
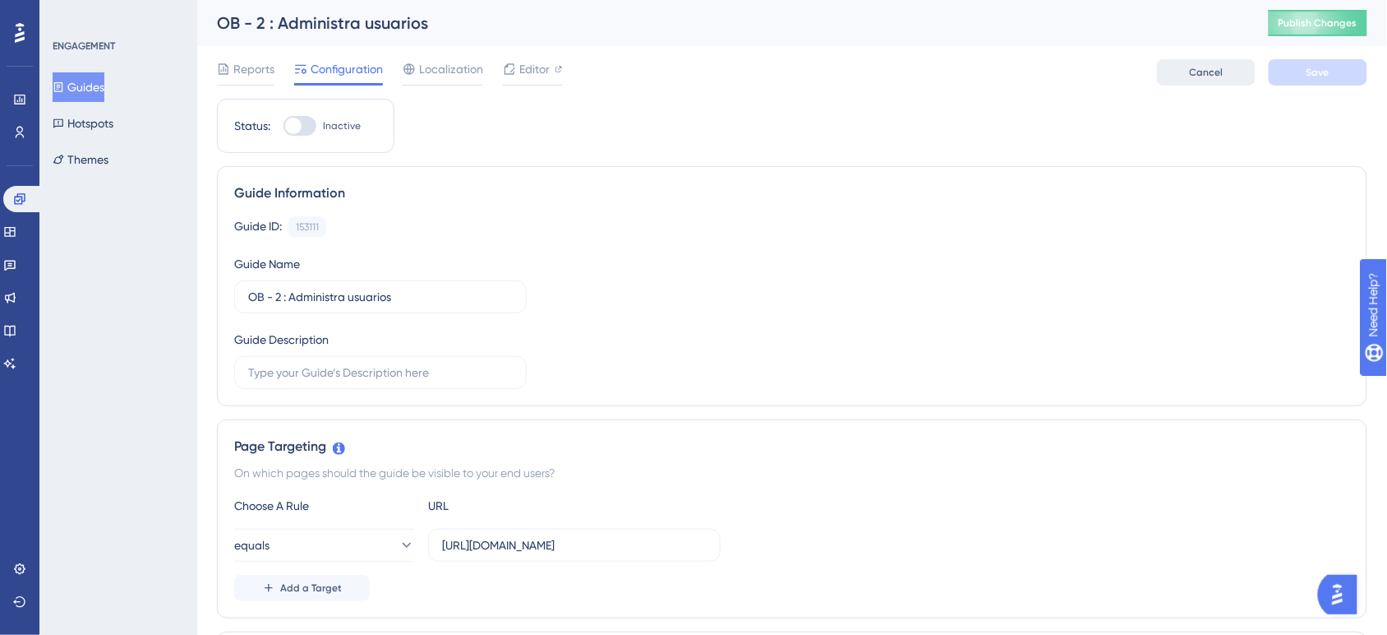
click at [1222, 68] on span "Cancel" at bounding box center [1207, 72] width 34 height 13
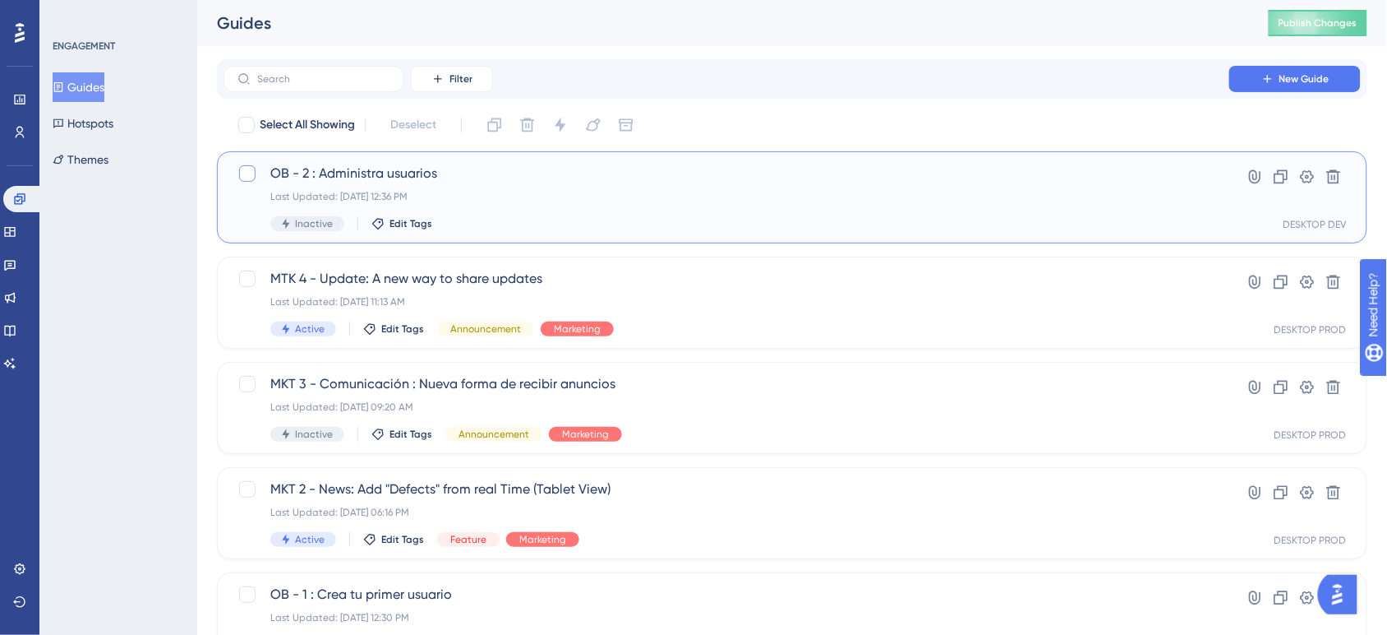
click at [251, 171] on div at bounding box center [247, 173] width 16 height 16
checkbox input "true"
click at [1328, 181] on icon at bounding box center [1334, 176] width 16 height 16
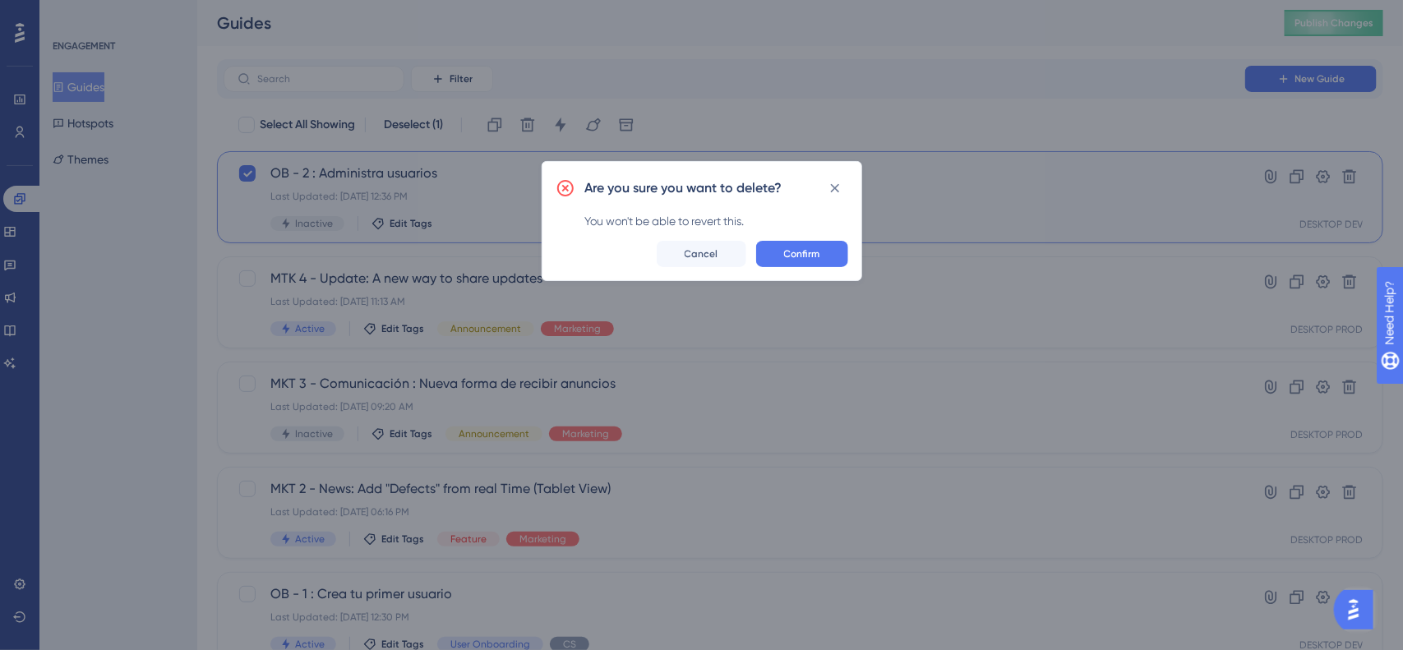
click at [820, 242] on button "Confirm" at bounding box center [802, 254] width 92 height 26
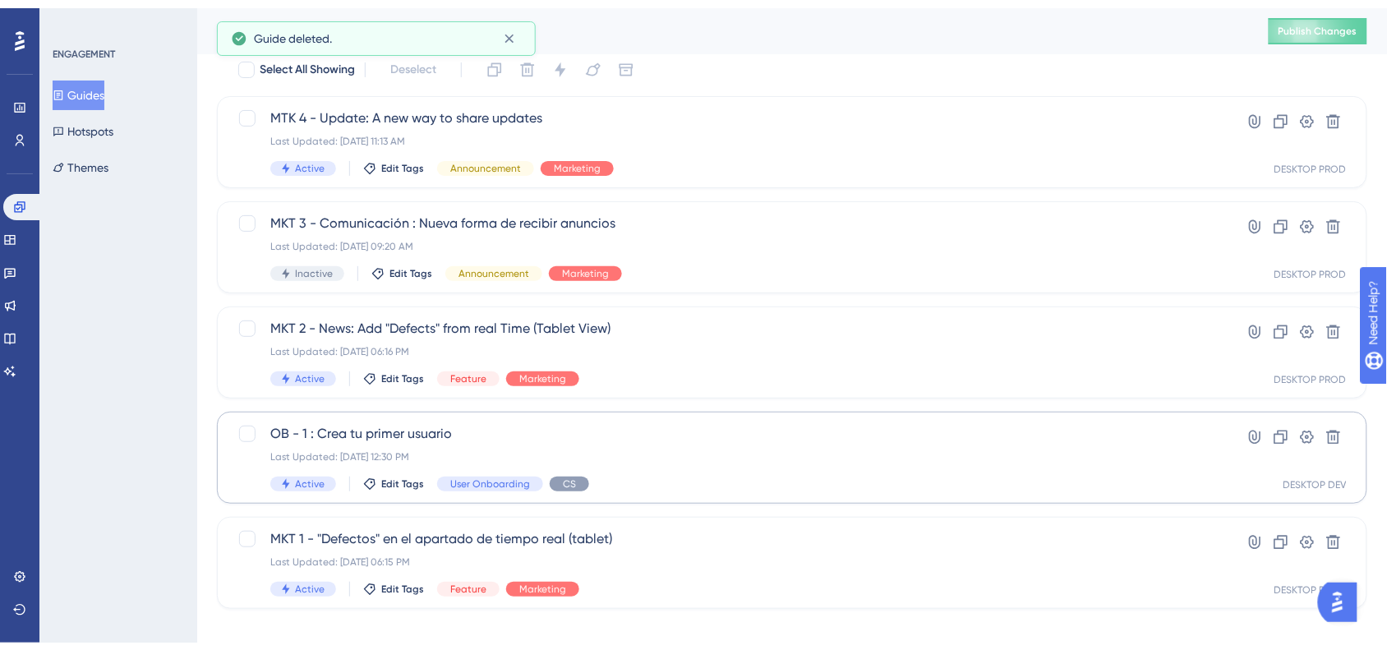
scroll to position [67, 0]
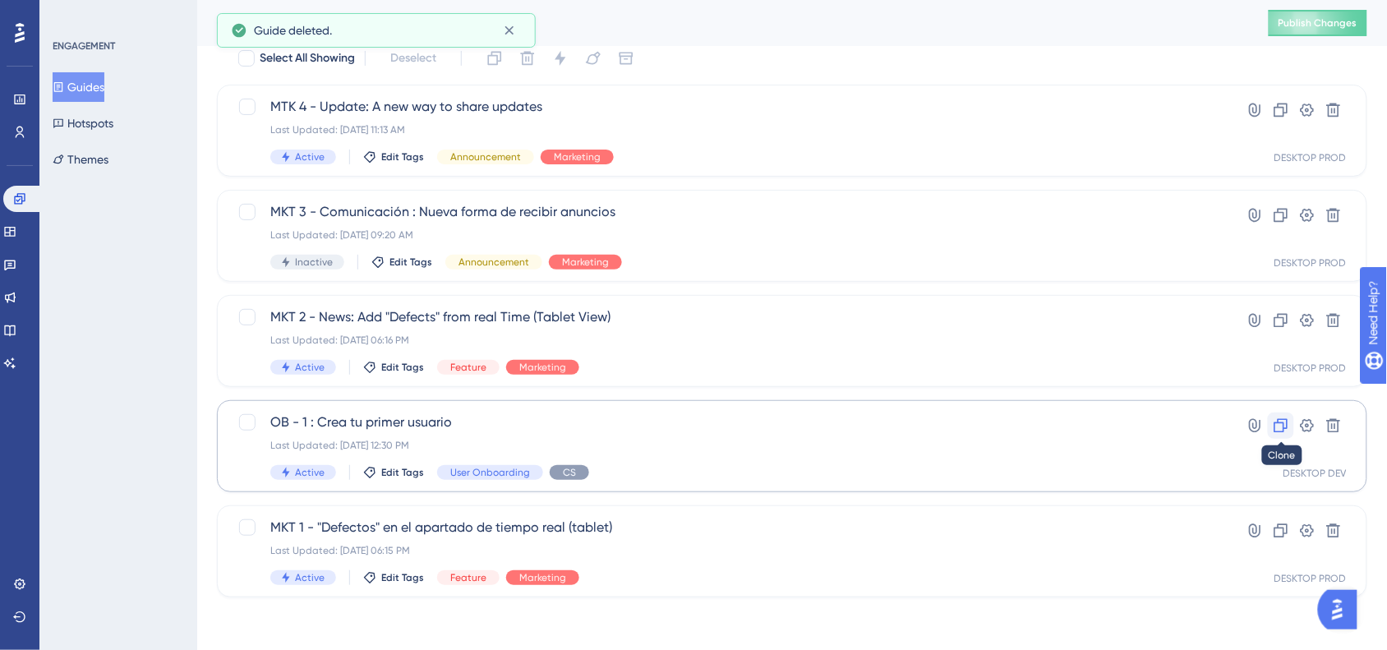
click at [1274, 424] on icon at bounding box center [1281, 426] width 16 height 16
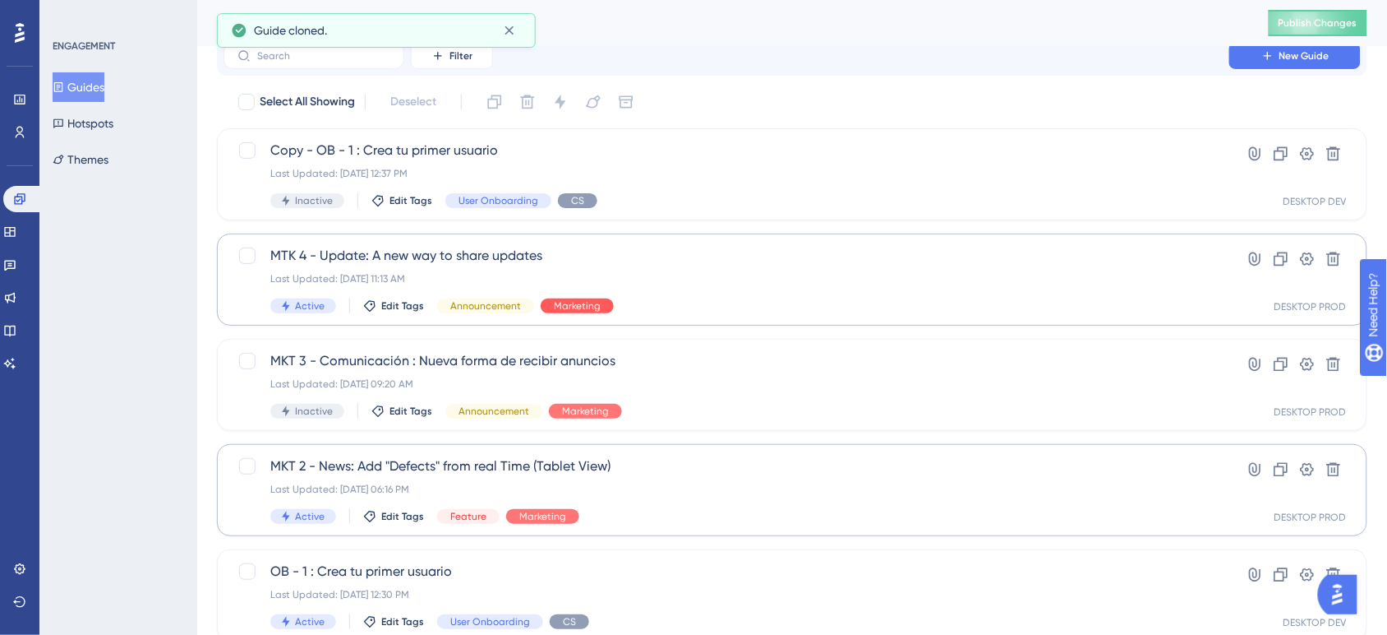
scroll to position [0, 0]
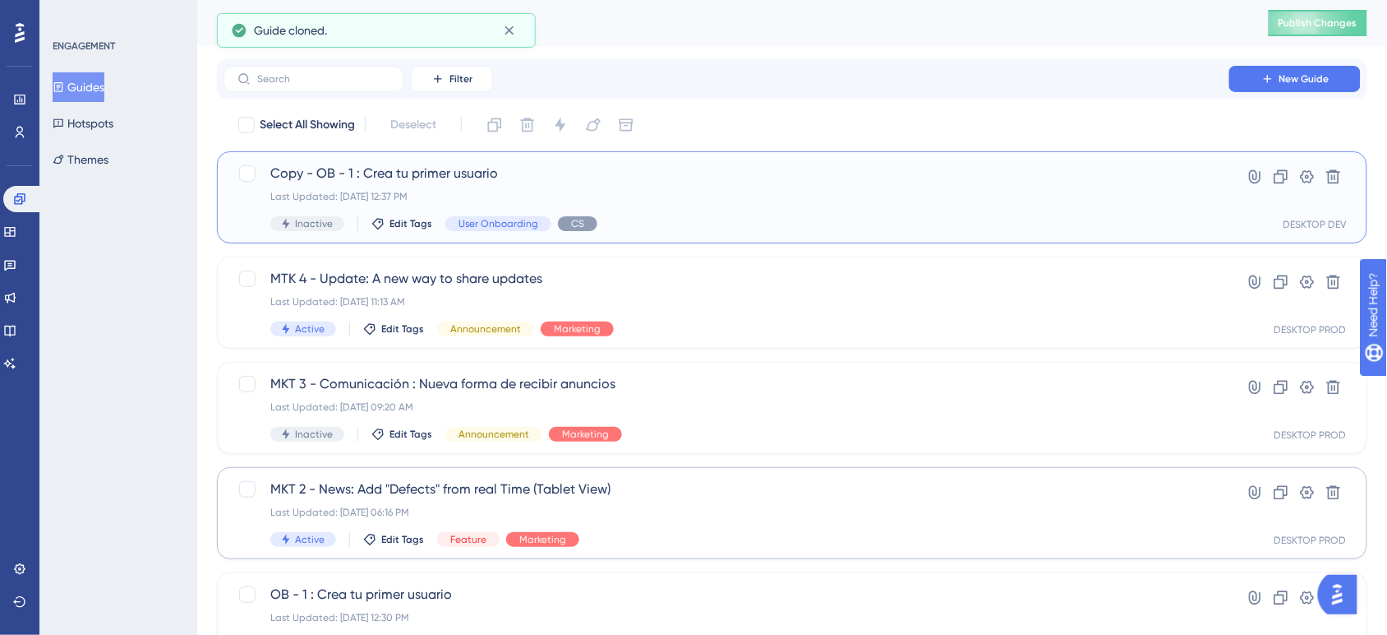
click at [610, 178] on span "Copy - OB - 1 : Crea tu primer usuario" at bounding box center [726, 174] width 912 height 20
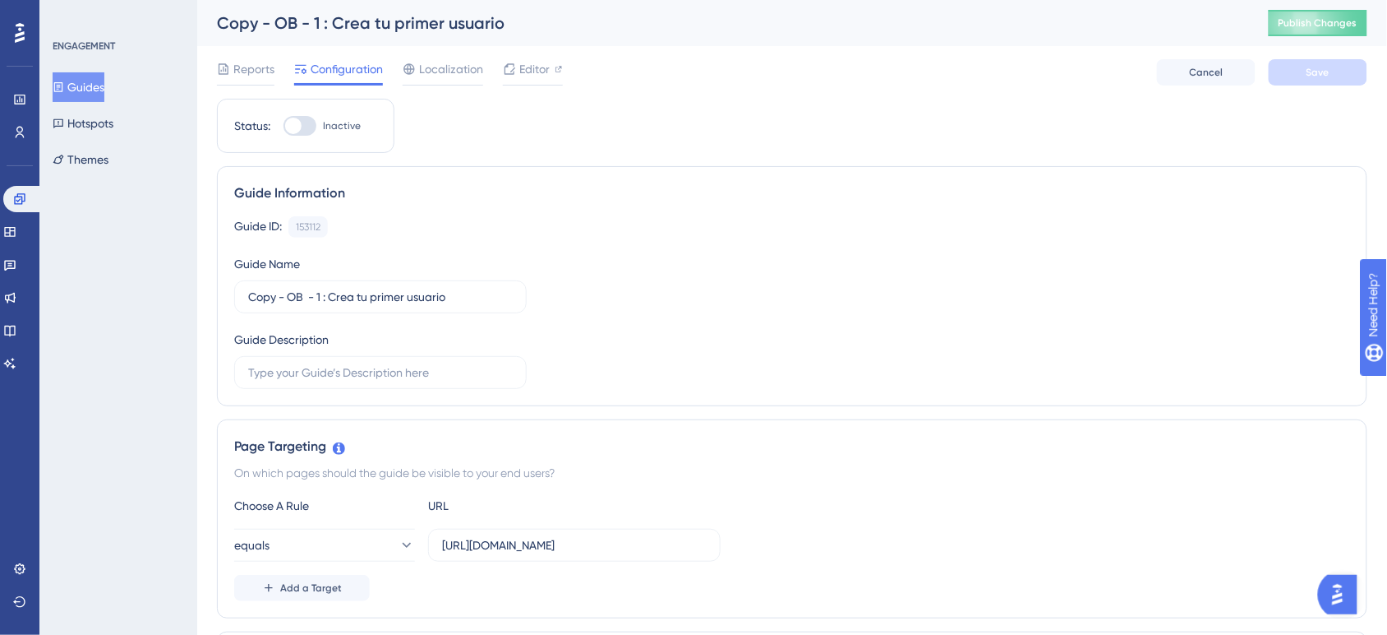
click at [298, 15] on div "Copy - OB - 1 : Crea tu primer usuario" at bounding box center [722, 23] width 1011 height 23
drag, startPoint x: 290, startPoint y: 290, endPoint x: 2, endPoint y: 308, distance: 288.2
click at [284, 298] on input "OB - 1 : Crea tu primer usuario" at bounding box center [380, 297] width 265 height 18
drag, startPoint x: 374, startPoint y: 293, endPoint x: 298, endPoint y: 294, distance: 76.5
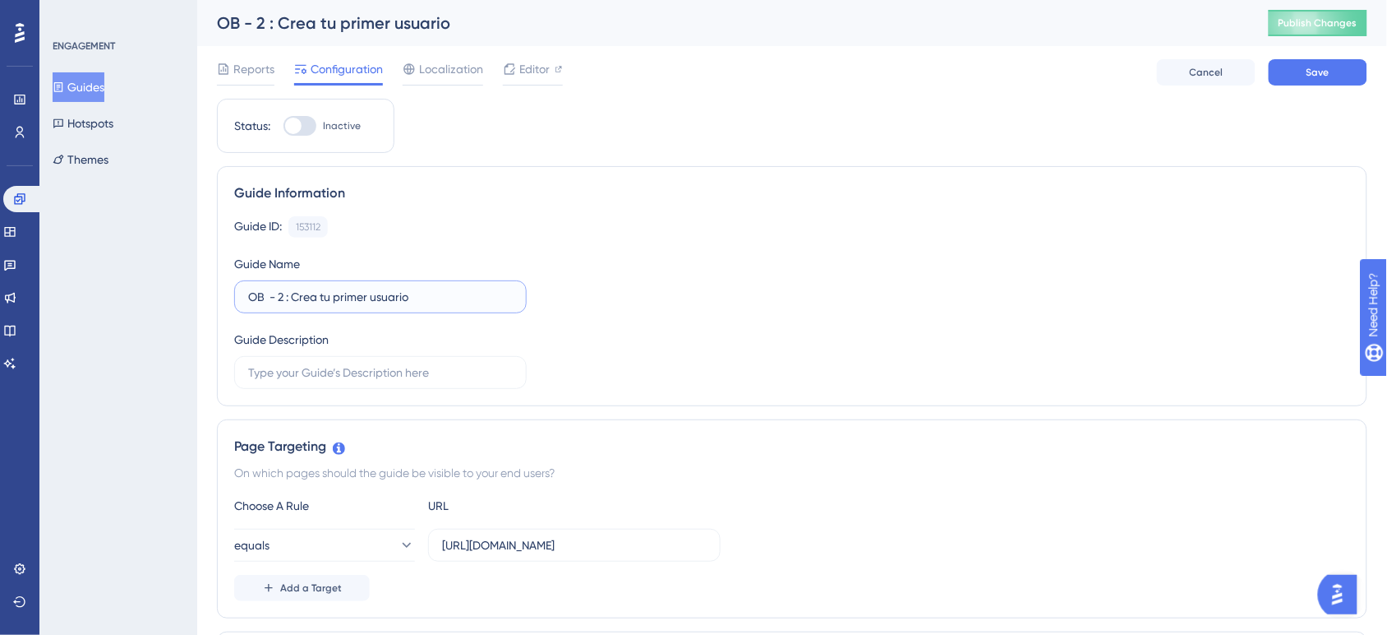
click at [298, 294] on input "OB - 2 : Crea tu primer usuario" at bounding box center [380, 297] width 265 height 18
click at [418, 296] on input "OB - 2 : Administra usuario" at bounding box center [380, 297] width 265 height 18
type input "OB - 2 : Administra usuarios"
click at [795, 330] on div "Guide ID: 153112 Copy Guide Name OB - 2 : Administra usuarios Guide Description" at bounding box center [792, 302] width 1116 height 173
click at [506, 375] on input "text" at bounding box center [380, 372] width 265 height 18
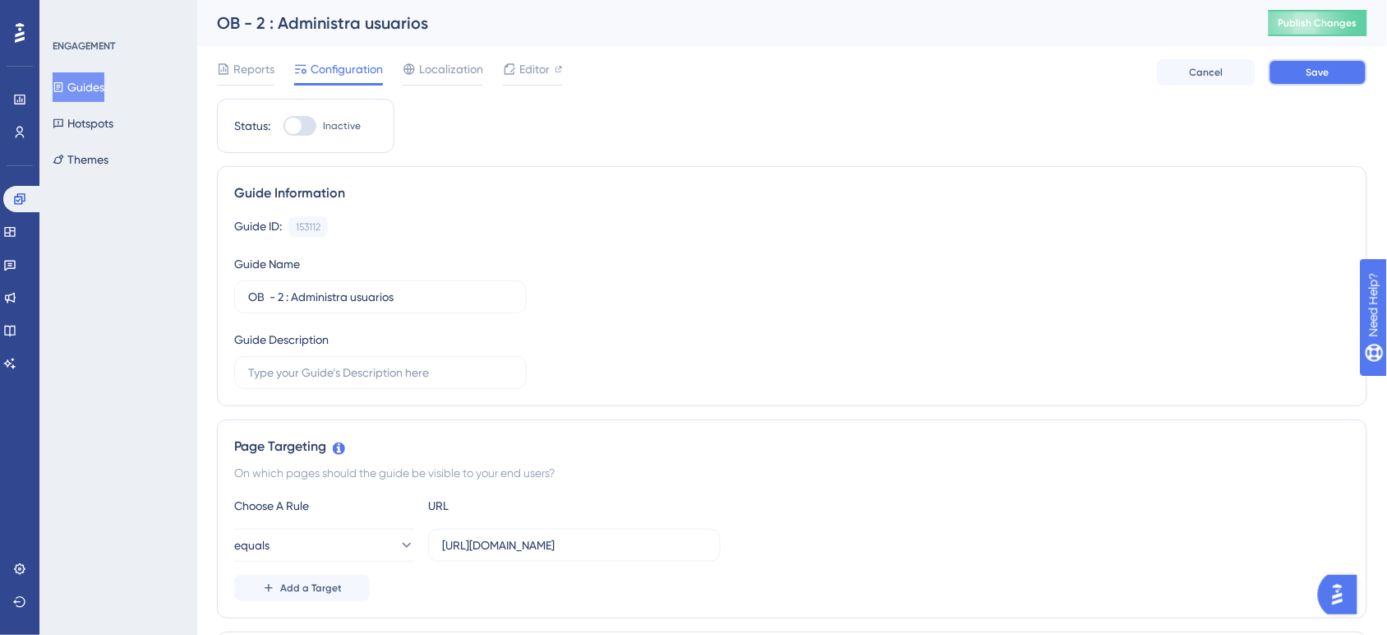
click at [1324, 76] on span "Save" at bounding box center [1318, 72] width 23 height 13
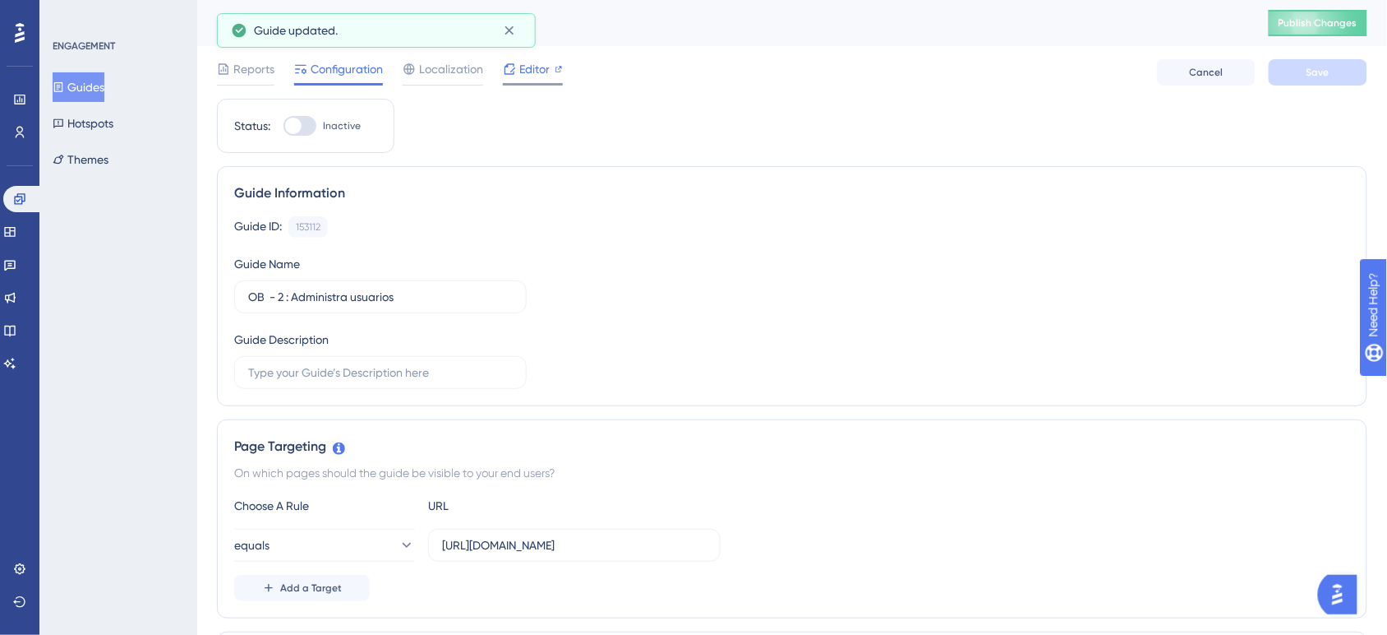
click at [519, 64] on span "Editor" at bounding box center [534, 69] width 30 height 20
